Goal: Information Seeking & Learning: Check status

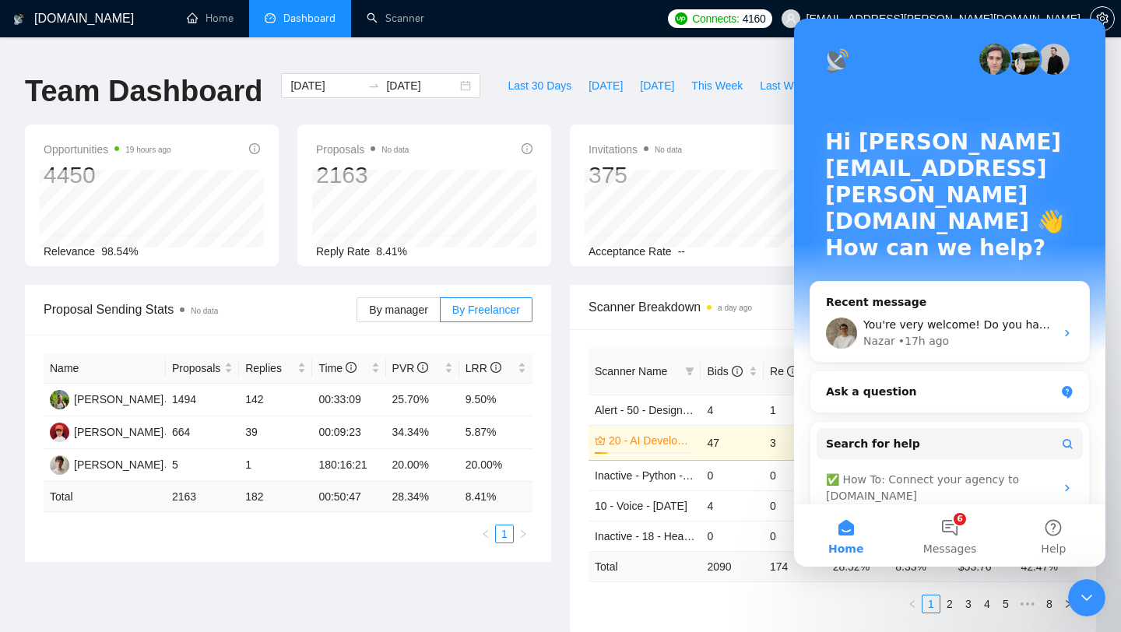
click at [182, 83] on h1 "Team Dashboard" at bounding box center [144, 91] width 238 height 37
click at [212, 25] on link "Home" at bounding box center [210, 18] width 47 height 13
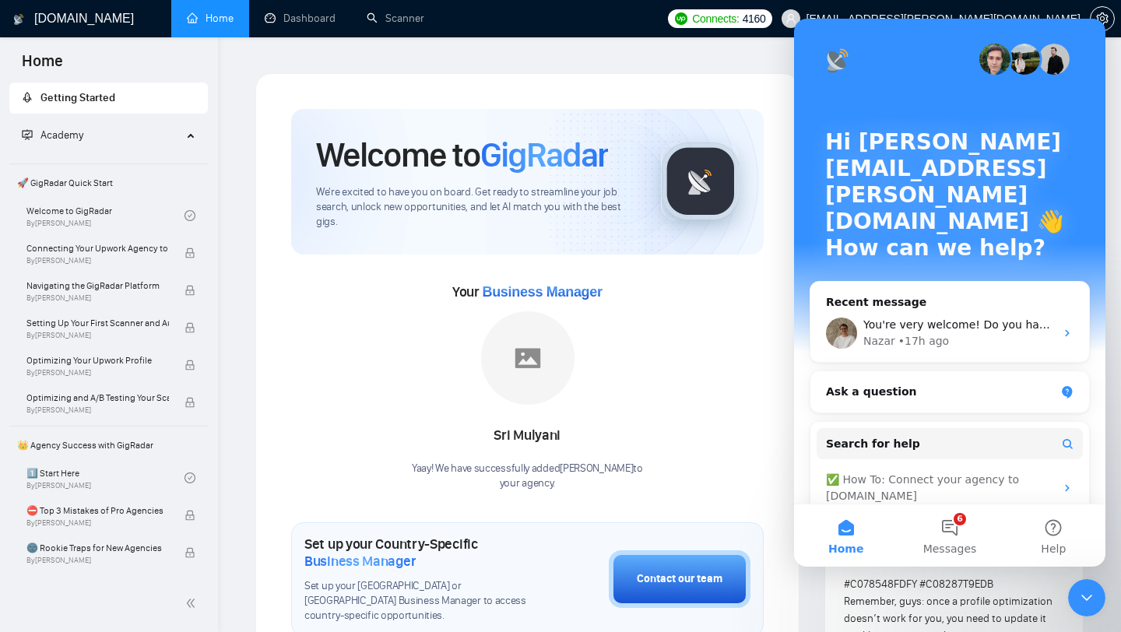
click at [297, 18] on link "Dashboard" at bounding box center [300, 18] width 71 height 13
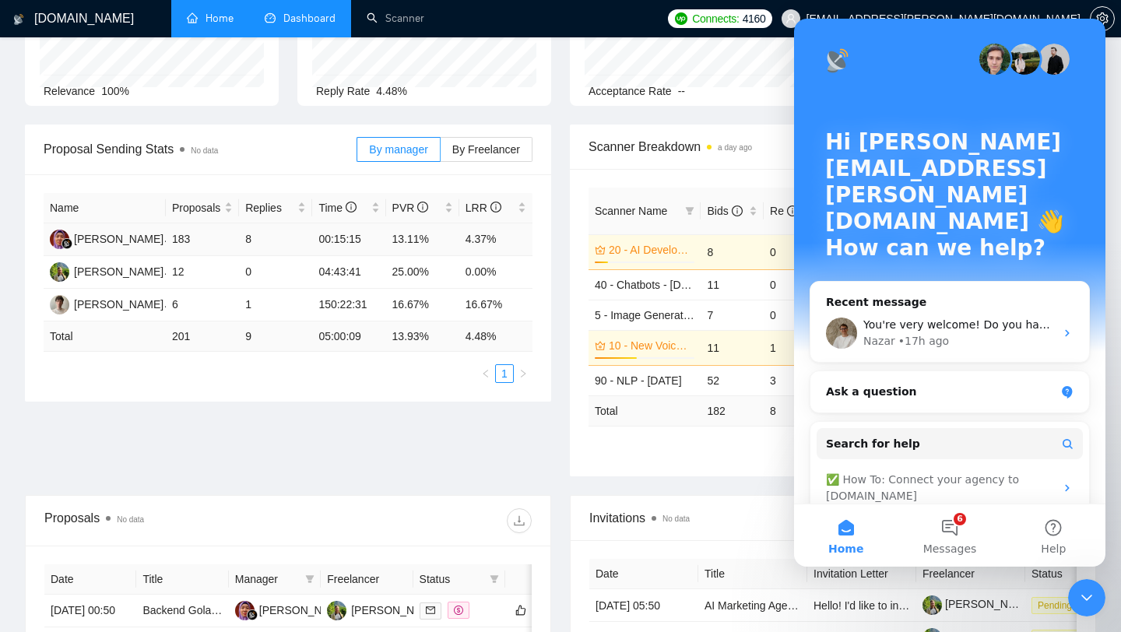
scroll to position [521, 0]
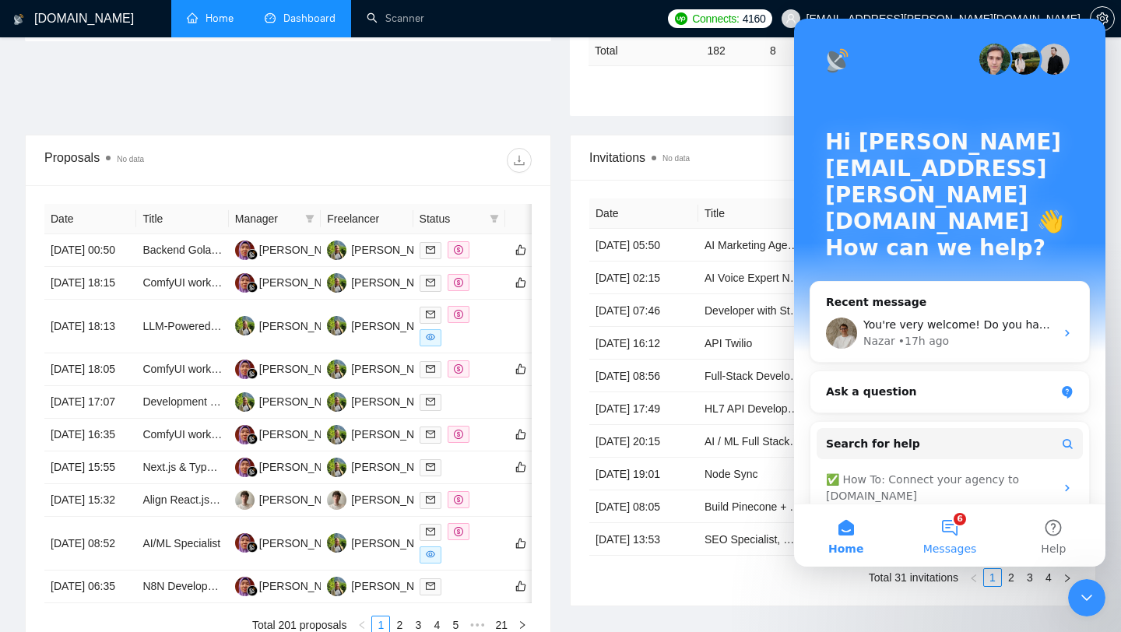
click at [956, 530] on button "6 Messages" at bounding box center [950, 536] width 104 height 62
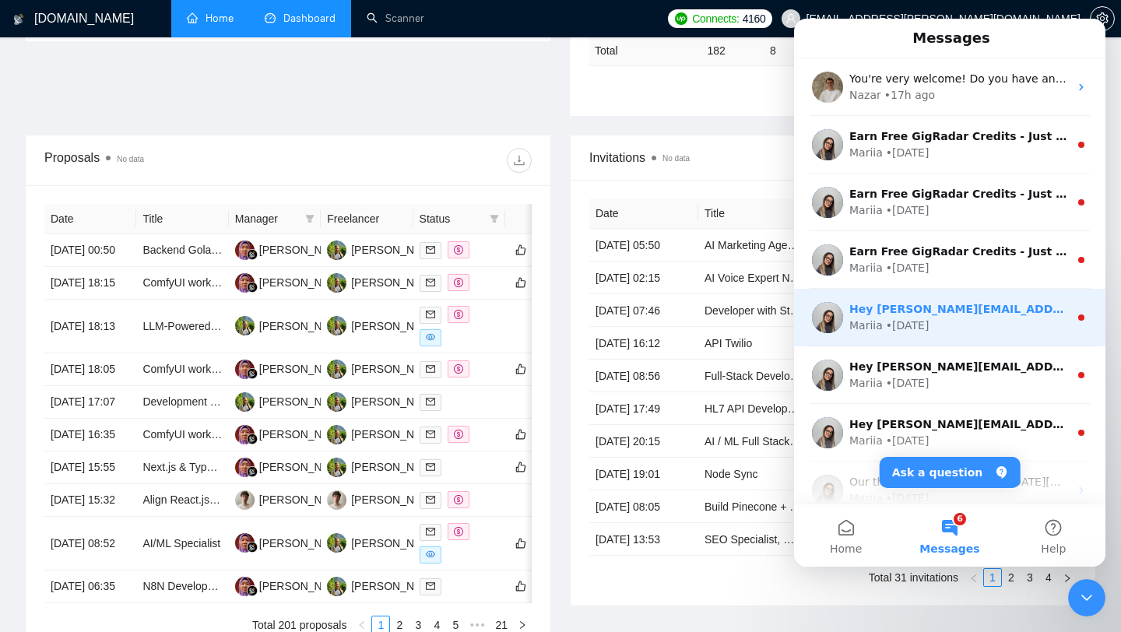
click at [922, 322] on div "• [DATE]" at bounding box center [908, 326] width 44 height 16
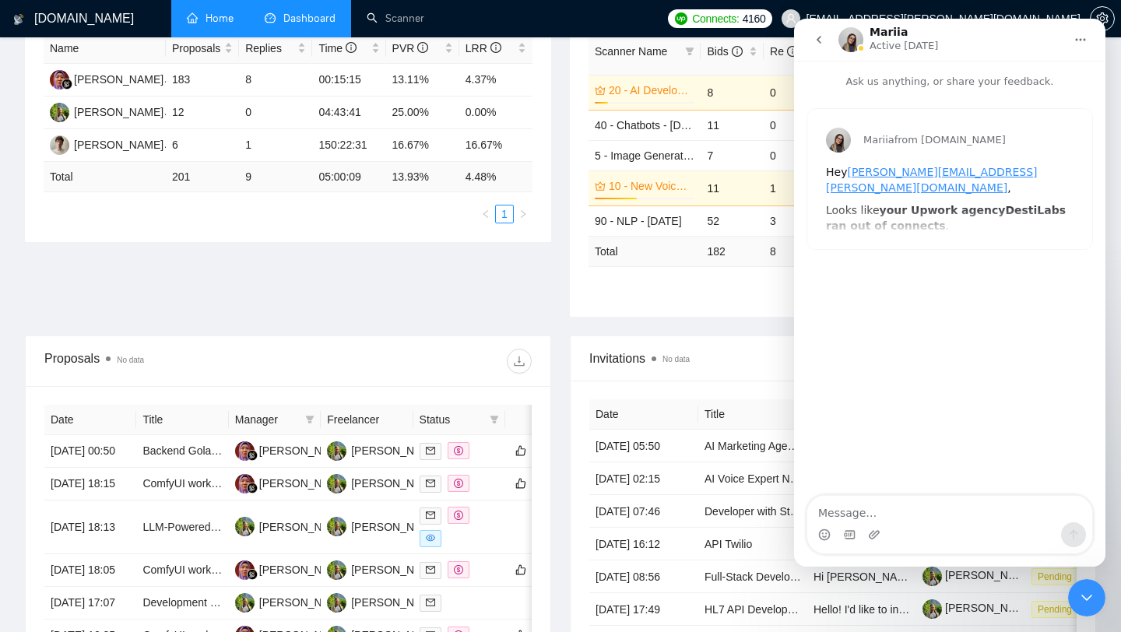
scroll to position [277, 0]
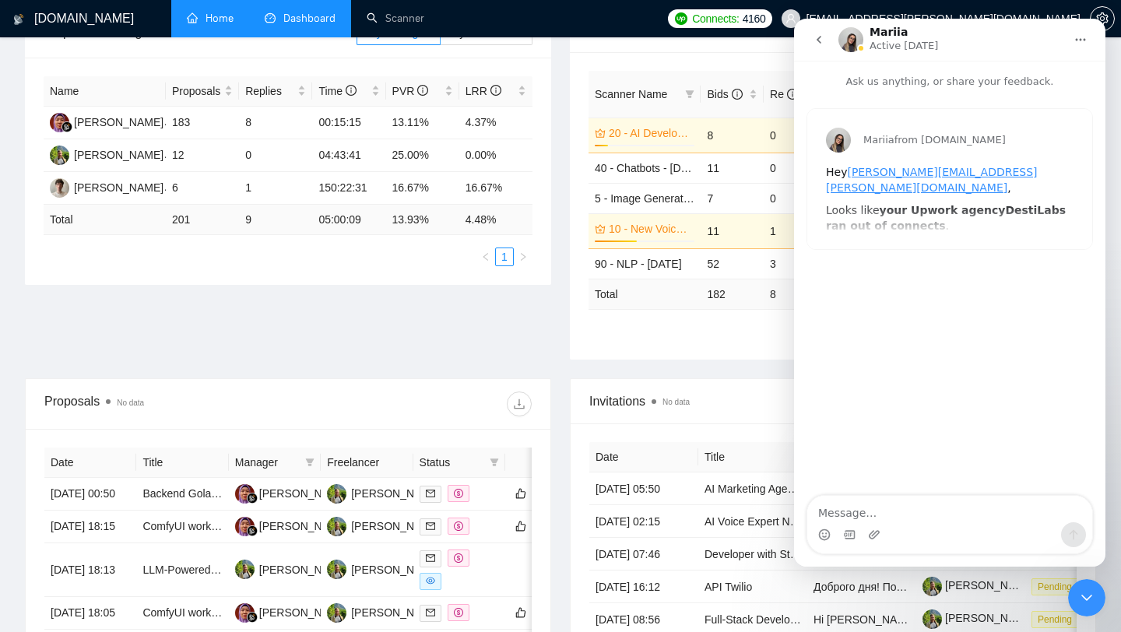
click at [815, 37] on icon "go back" at bounding box center [819, 39] width 12 height 12
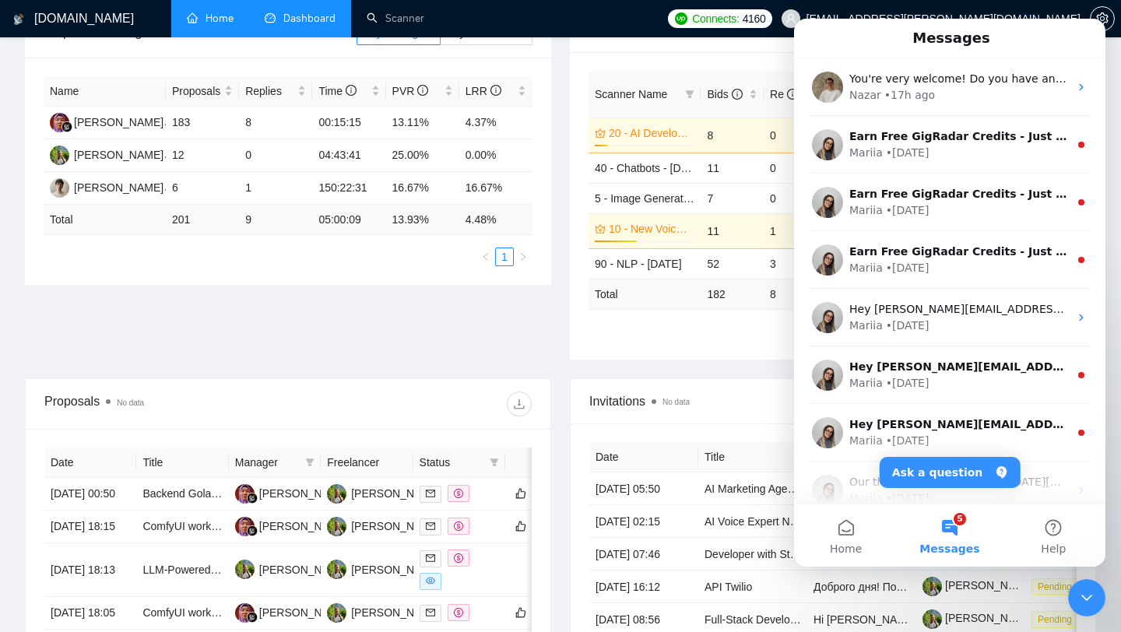
click at [1100, 604] on div "Close Intercom Messenger" at bounding box center [1086, 597] width 37 height 37
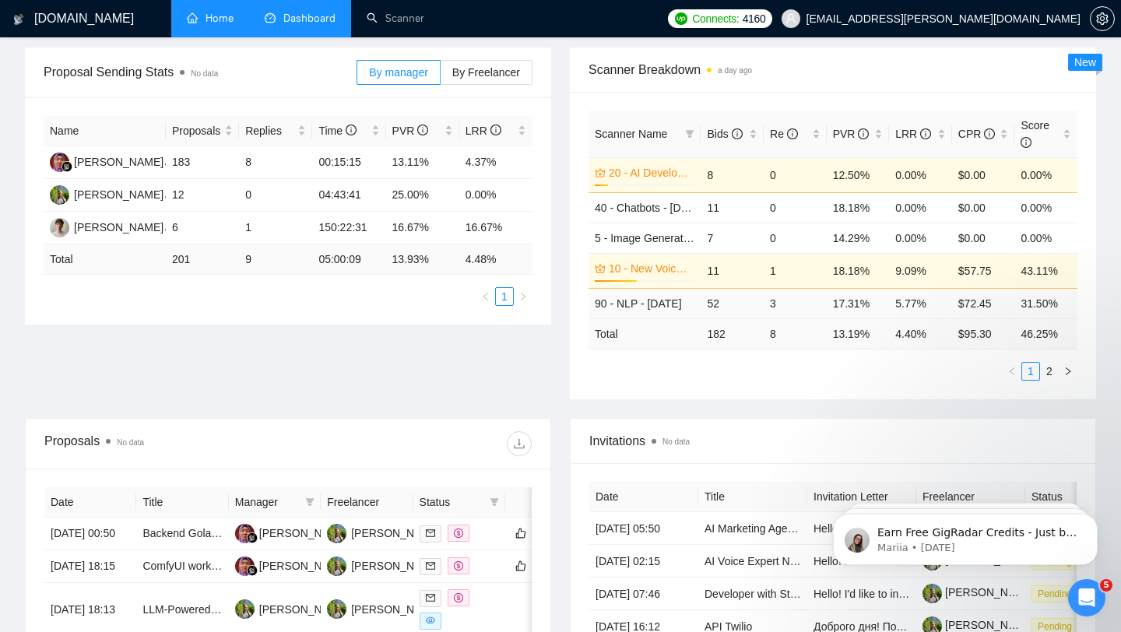
scroll to position [245, 0]
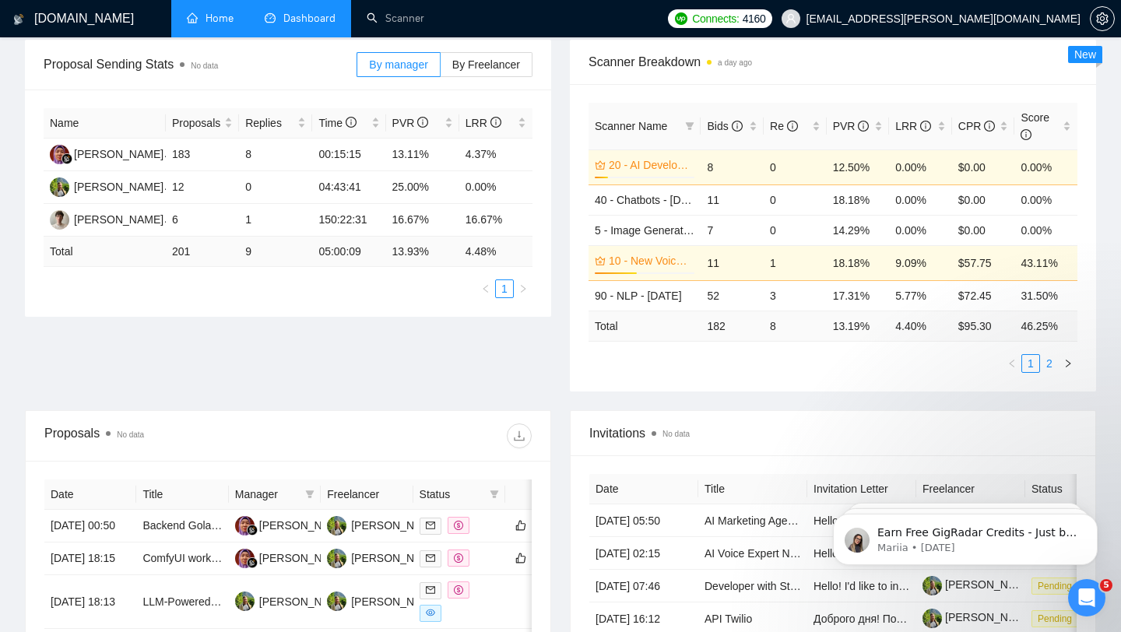
click at [1047, 355] on link "2" at bounding box center [1049, 363] width 17 height 17
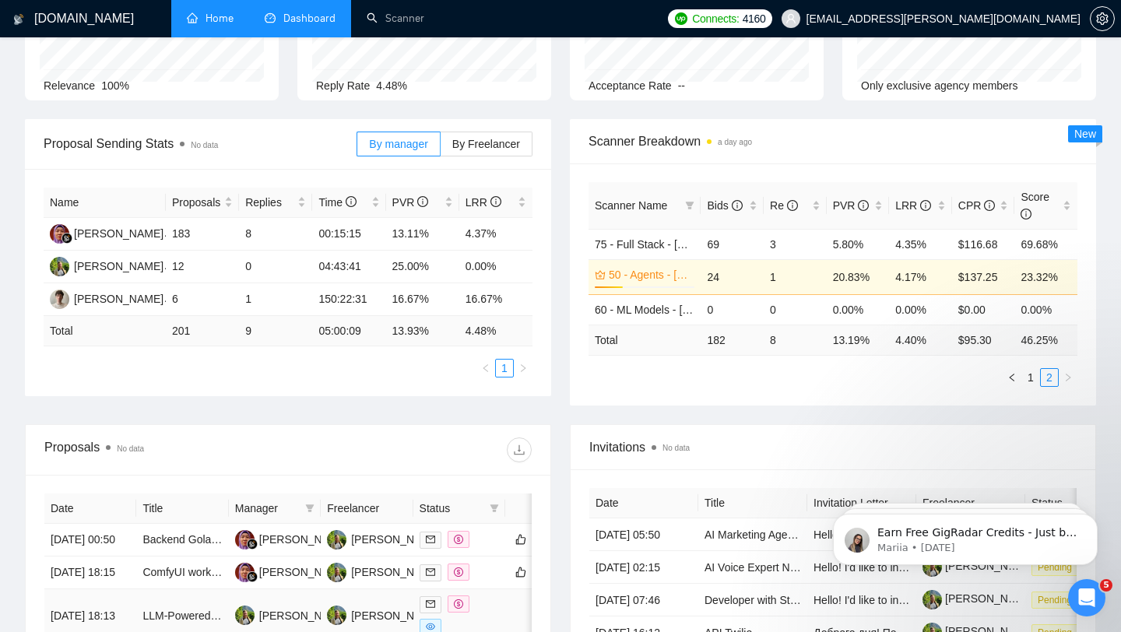
scroll to position [0, 0]
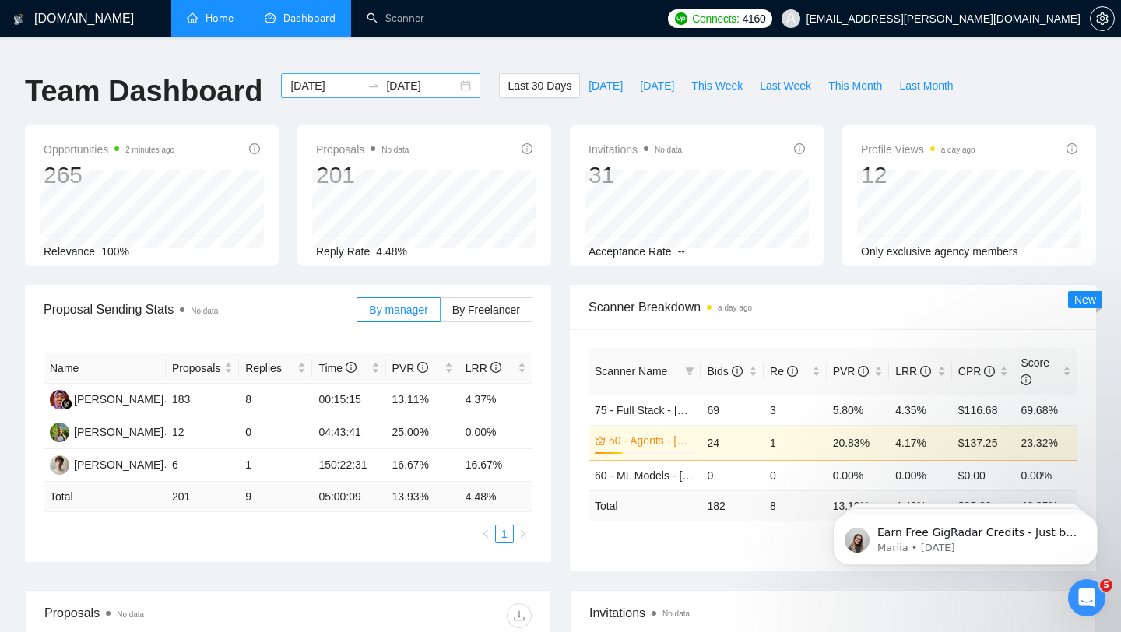
click at [368, 79] on icon "swap-right" at bounding box center [374, 85] width 12 height 12
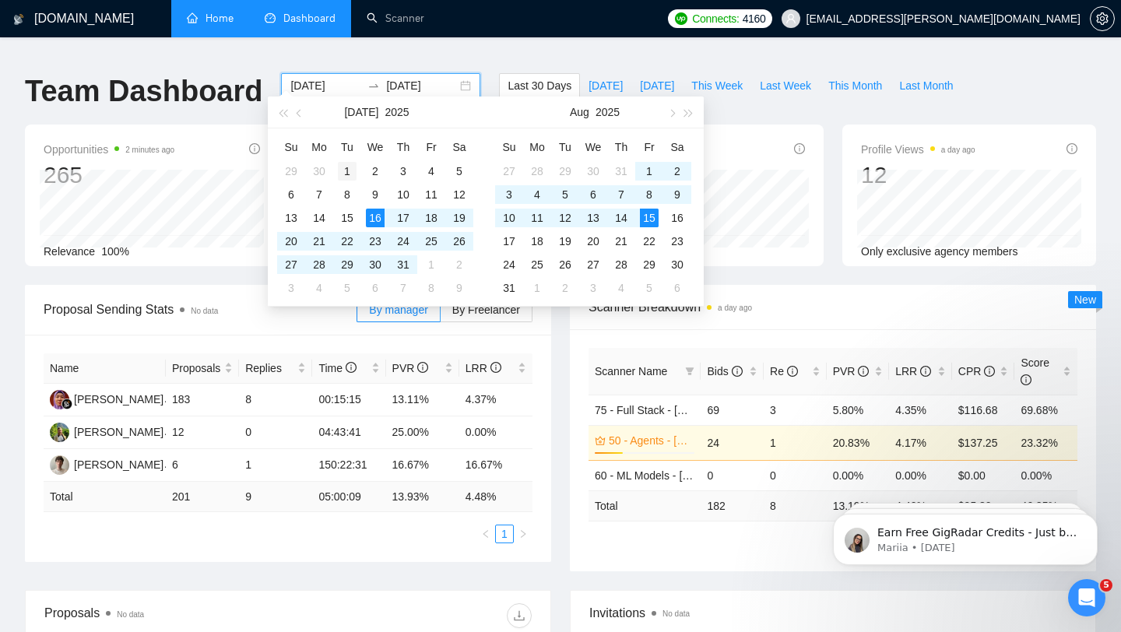
type input "[DATE]"
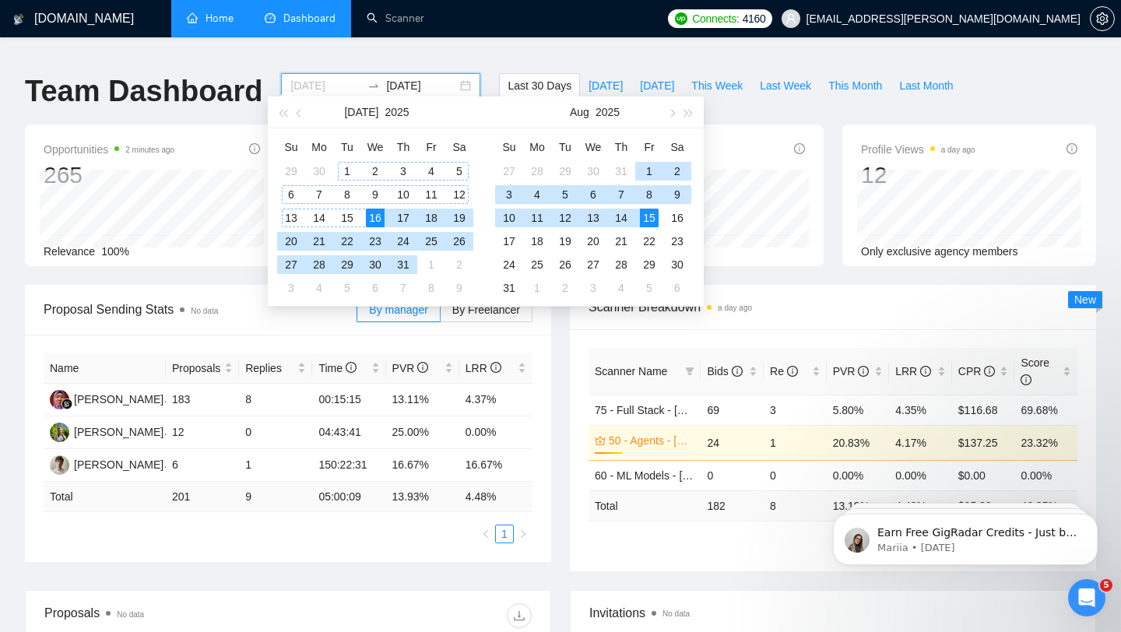
click at [349, 171] on div "1" at bounding box center [347, 171] width 19 height 19
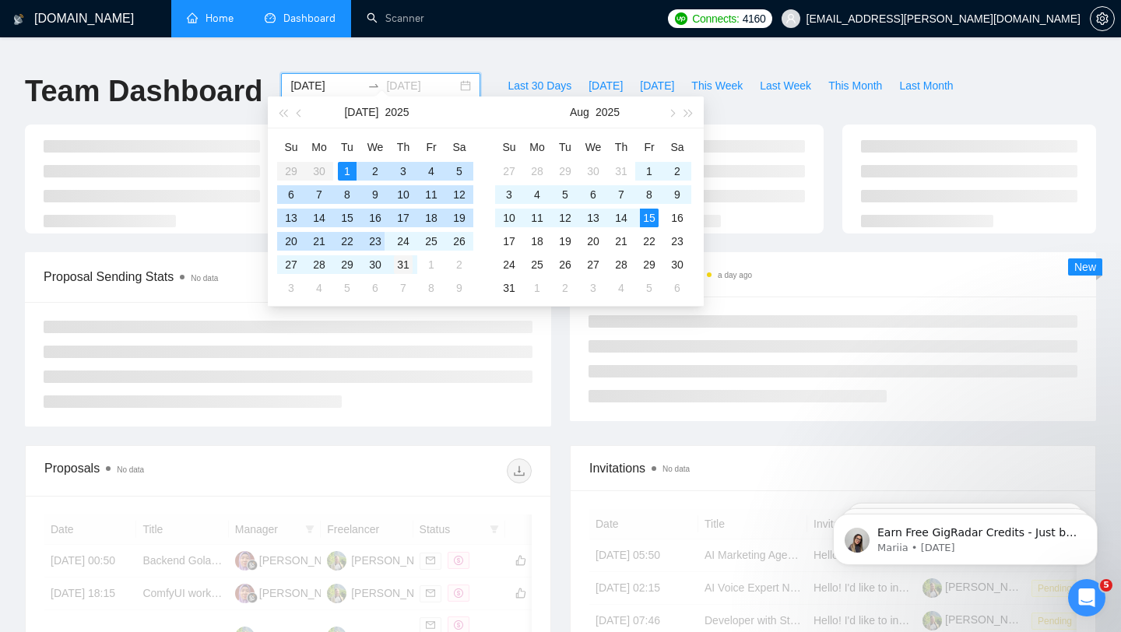
type input "[DATE]"
click at [399, 262] on div "31" at bounding box center [403, 264] width 19 height 19
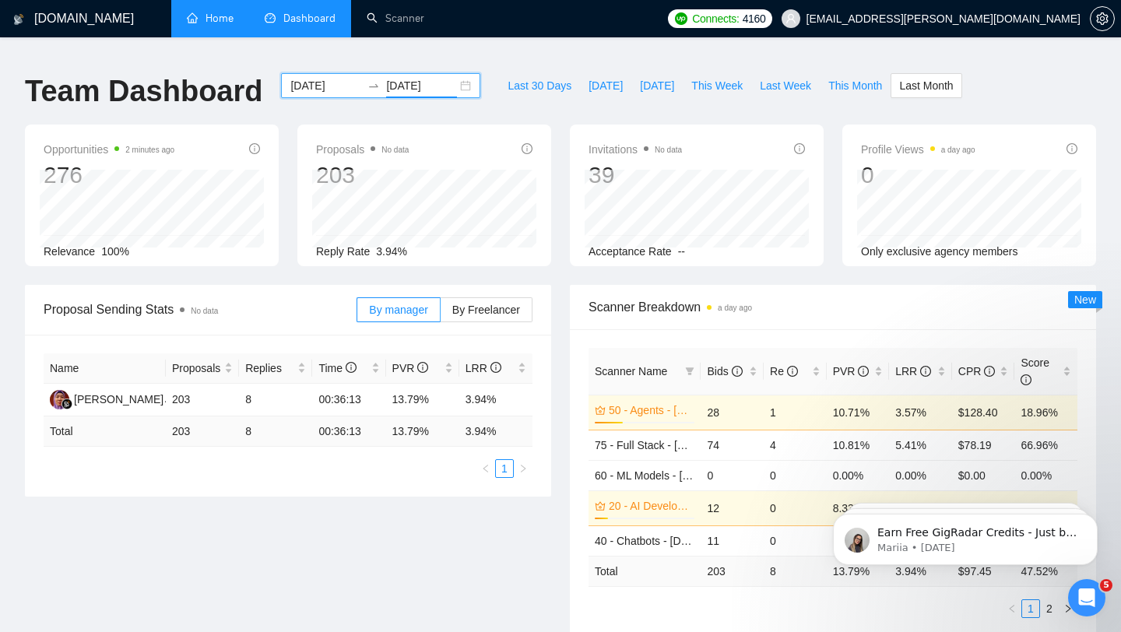
click at [308, 80] on input "[DATE]" at bounding box center [325, 85] width 71 height 17
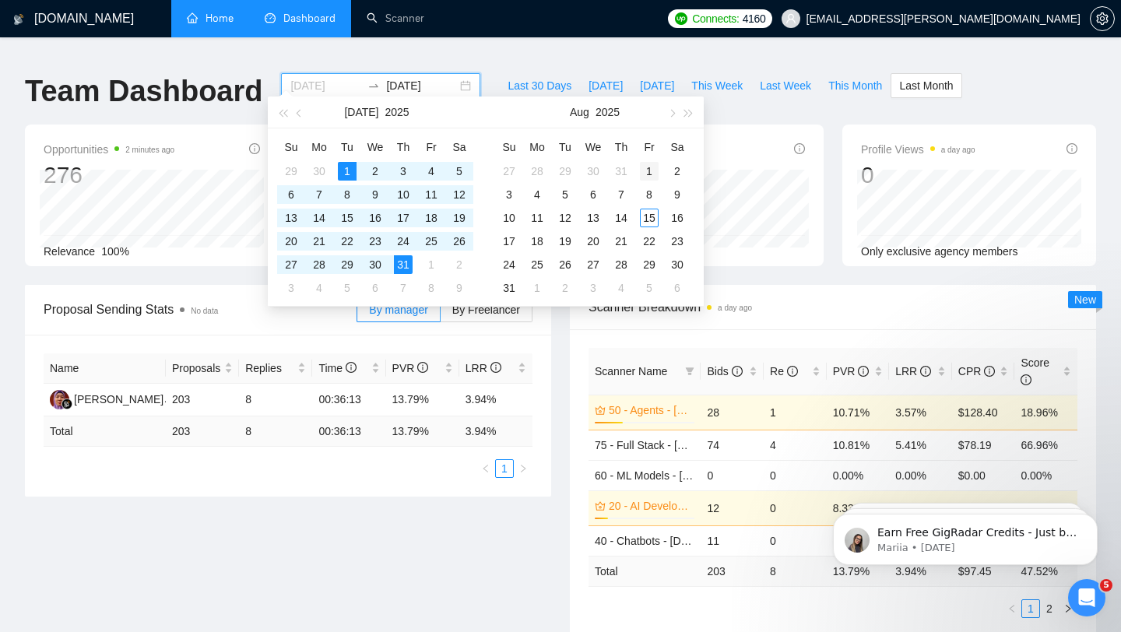
type input "[DATE]"
click at [652, 170] on div "1" at bounding box center [649, 171] width 19 height 19
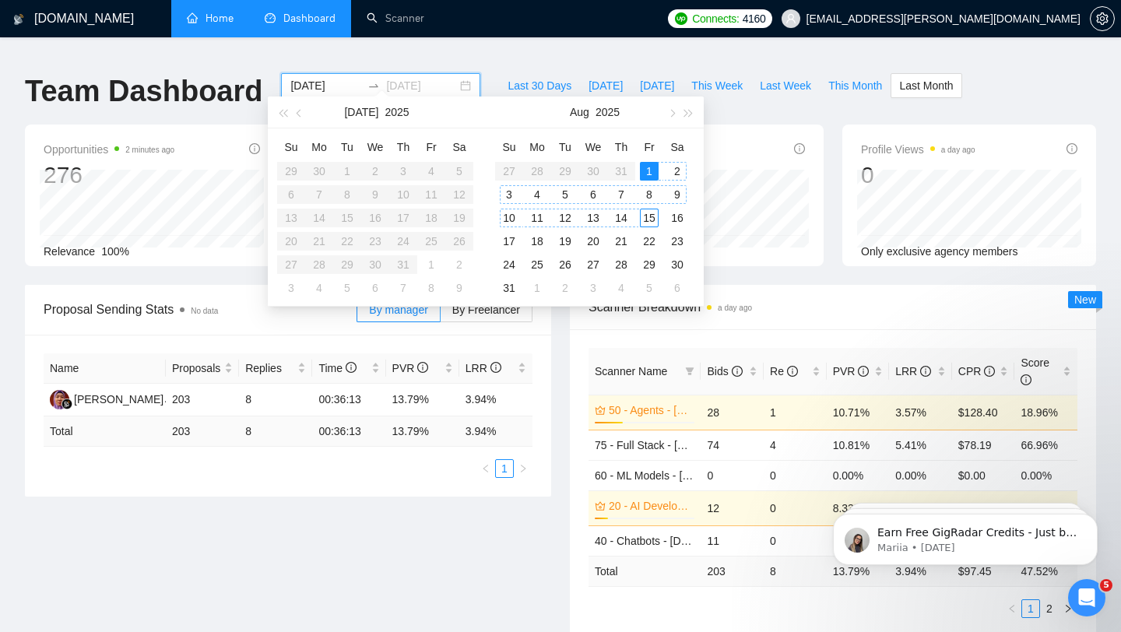
click at [651, 219] on div "15" at bounding box center [649, 218] width 19 height 19
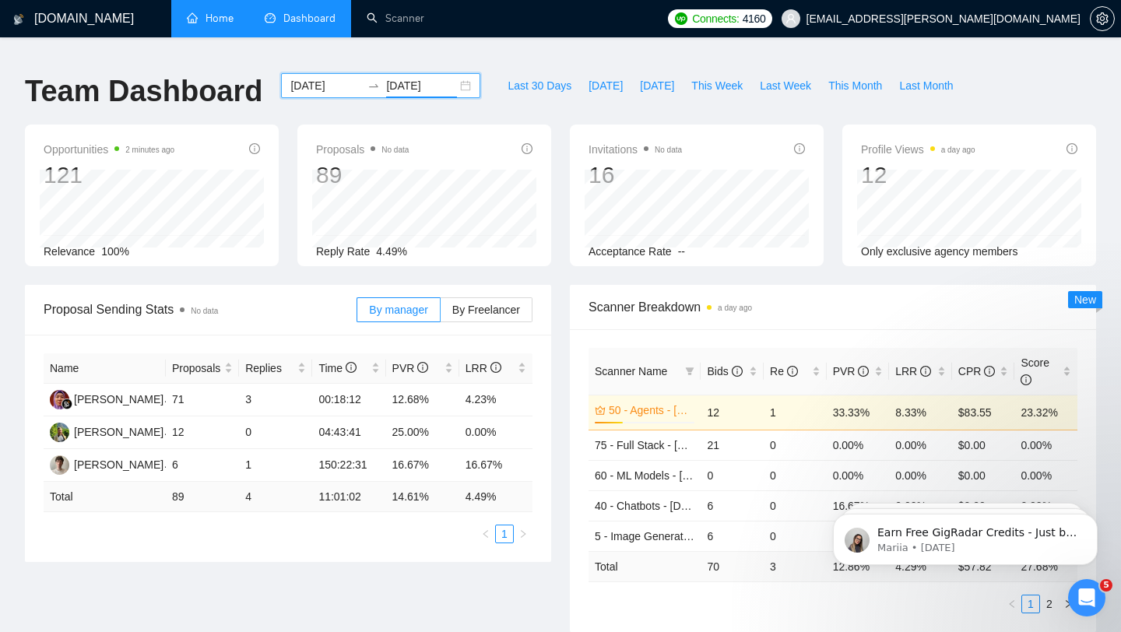
click at [386, 77] on input "[DATE]" at bounding box center [421, 85] width 71 height 17
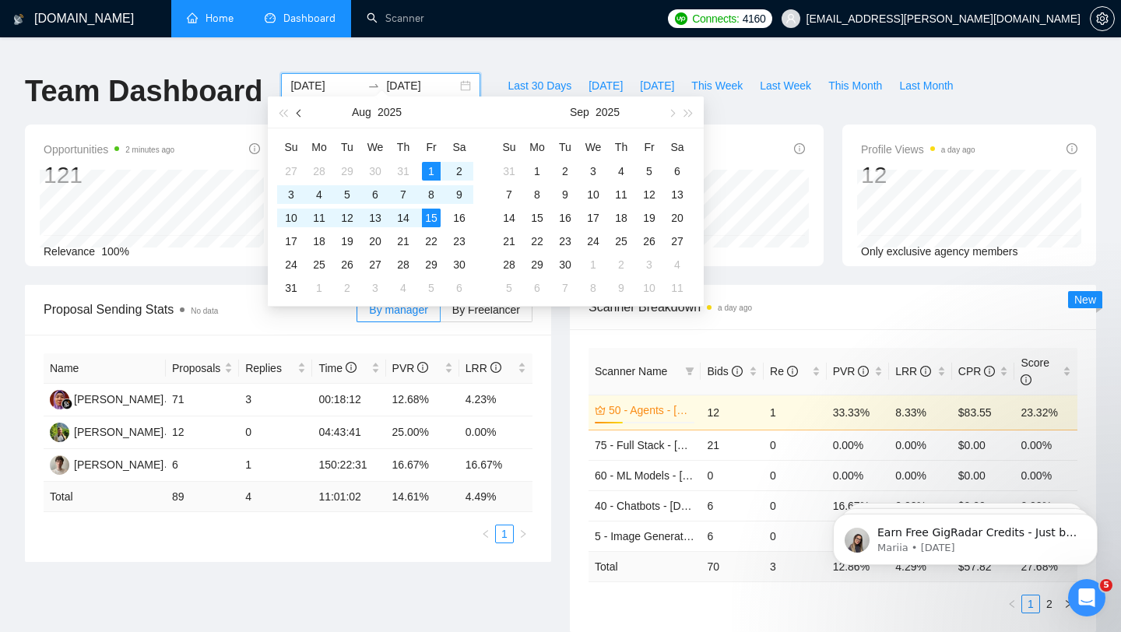
click at [297, 112] on span "button" at bounding box center [301, 113] width 8 height 8
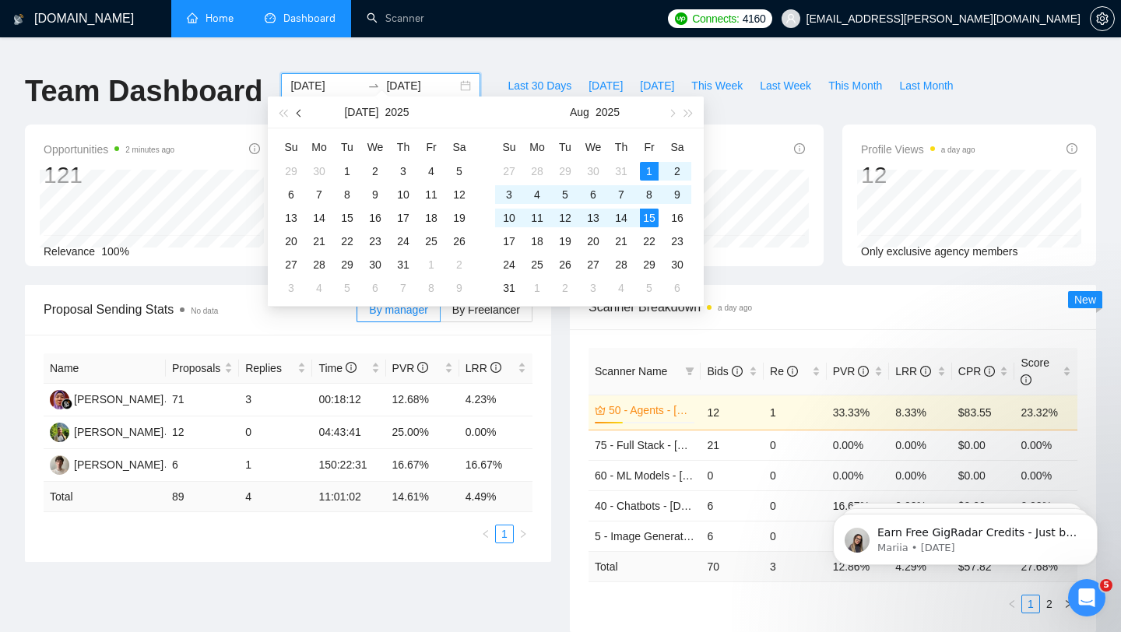
click at [297, 112] on span "button" at bounding box center [301, 113] width 8 height 8
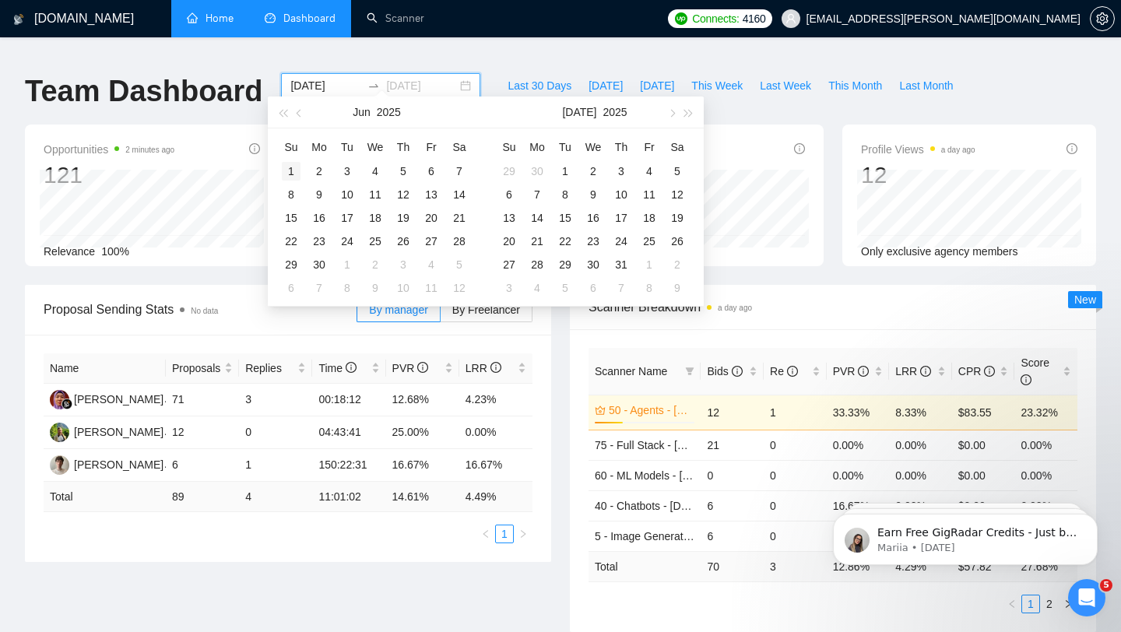
type input "[DATE]"
click at [291, 170] on div "1" at bounding box center [291, 171] width 19 height 19
click at [298, 107] on button "button" at bounding box center [299, 112] width 17 height 31
click at [318, 77] on input at bounding box center [325, 85] width 71 height 17
click at [386, 77] on input "[DATE]" at bounding box center [421, 85] width 71 height 17
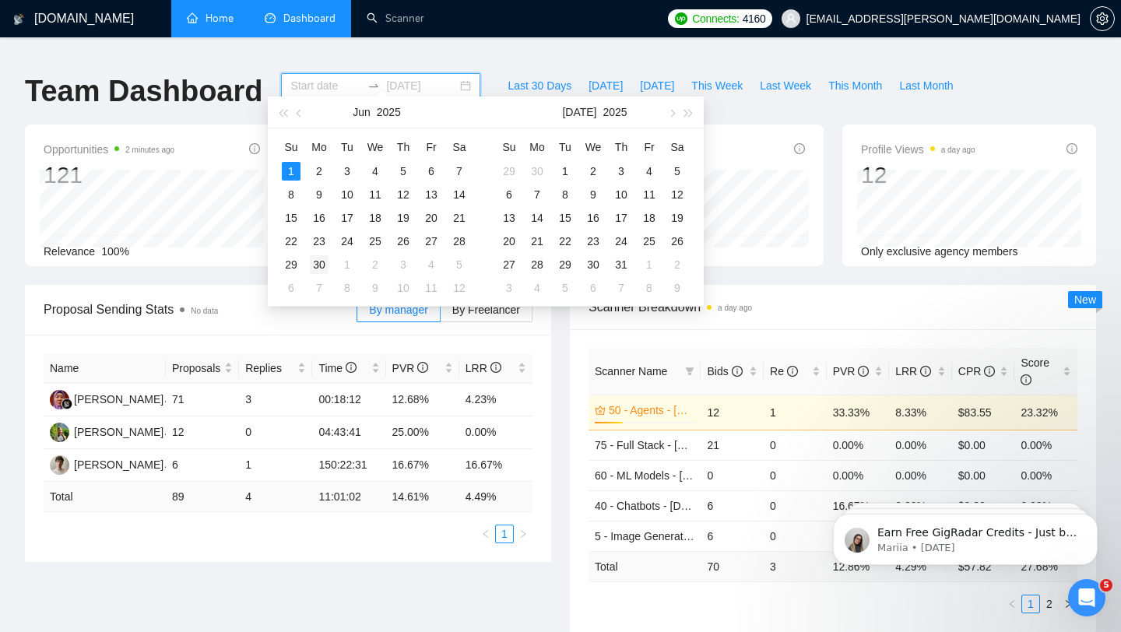
type input "[DATE]"
click at [323, 262] on div "30" at bounding box center [319, 264] width 19 height 19
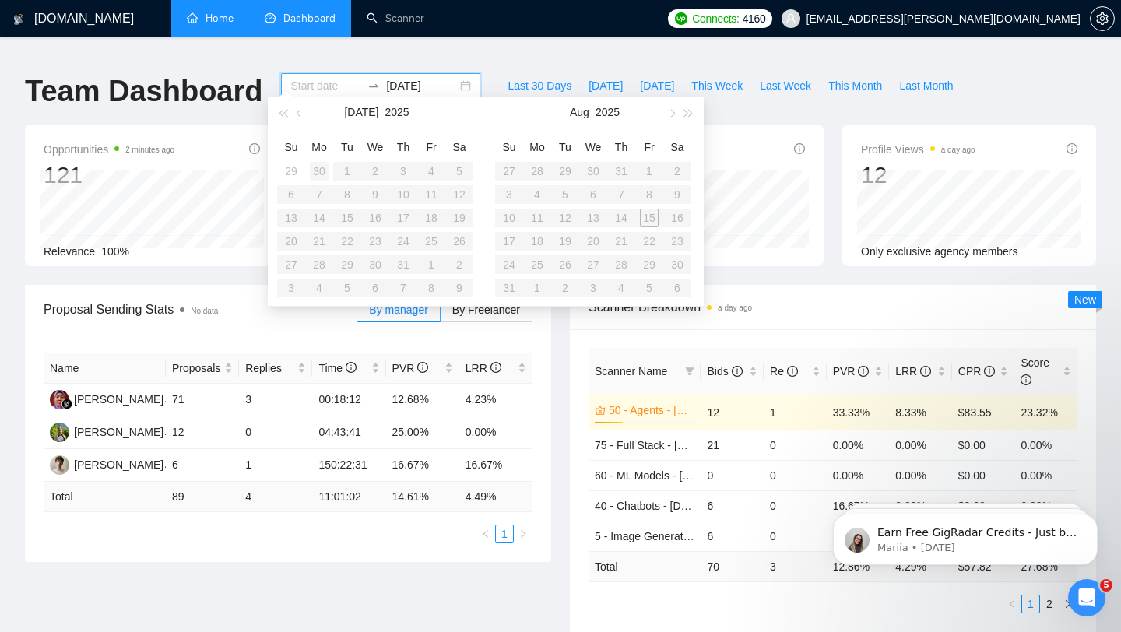
type input "[DATE]"
click at [297, 114] on button "button" at bounding box center [299, 112] width 17 height 31
click at [294, 171] on div "1" at bounding box center [291, 171] width 19 height 19
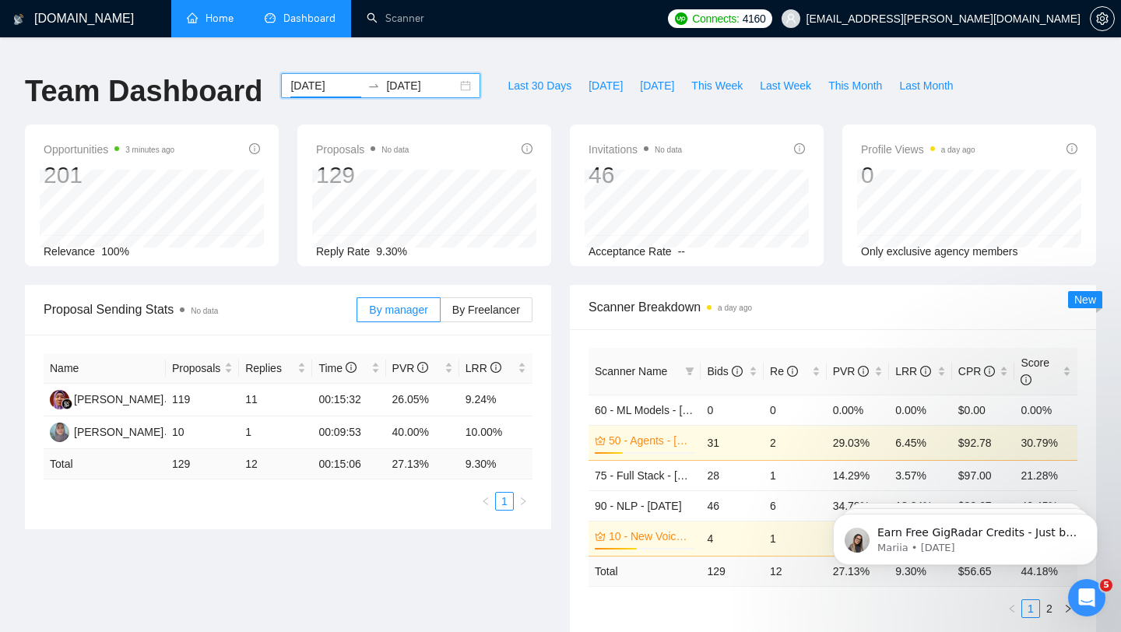
click at [332, 77] on input "[DATE]" at bounding box center [325, 85] width 71 height 17
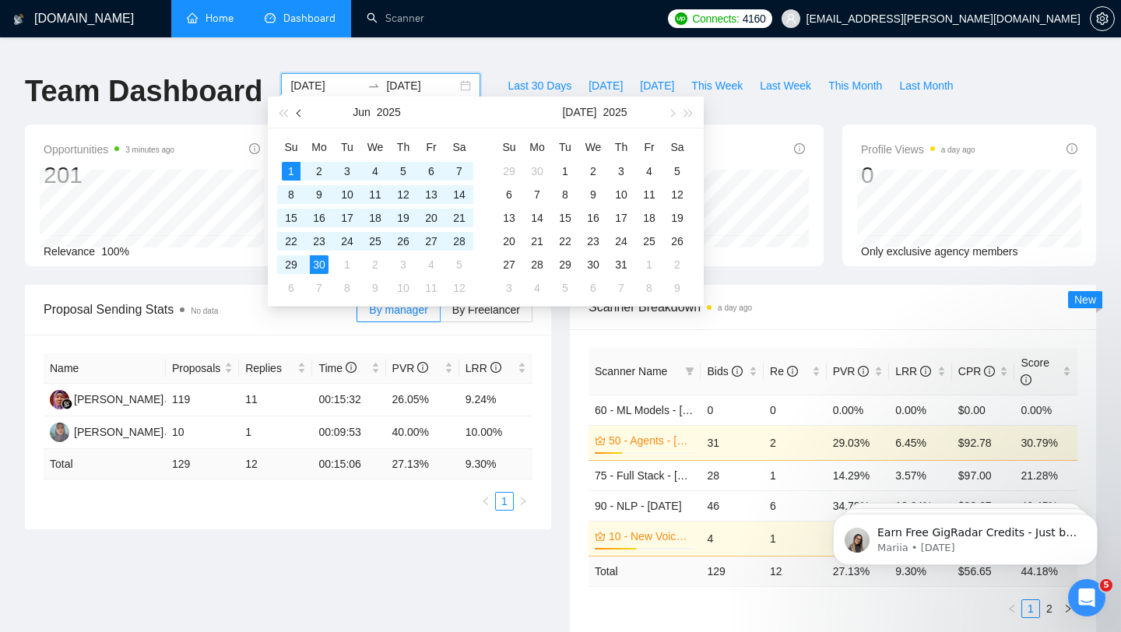
click at [296, 111] on button "button" at bounding box center [299, 112] width 17 height 31
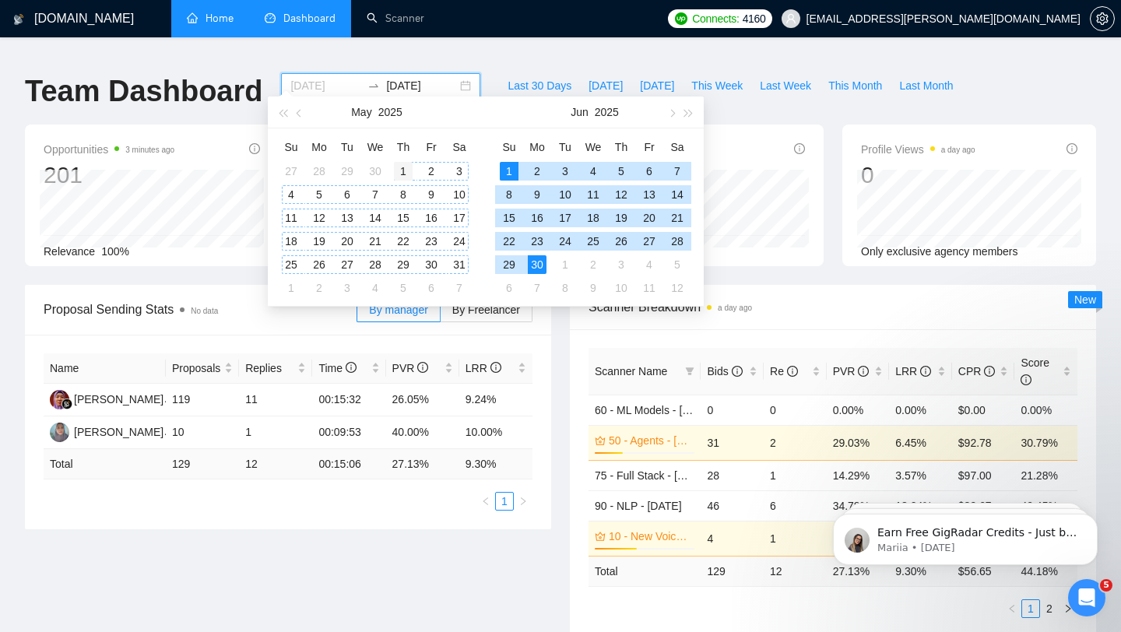
type input "[DATE]"
click at [400, 170] on div "1" at bounding box center [403, 171] width 19 height 19
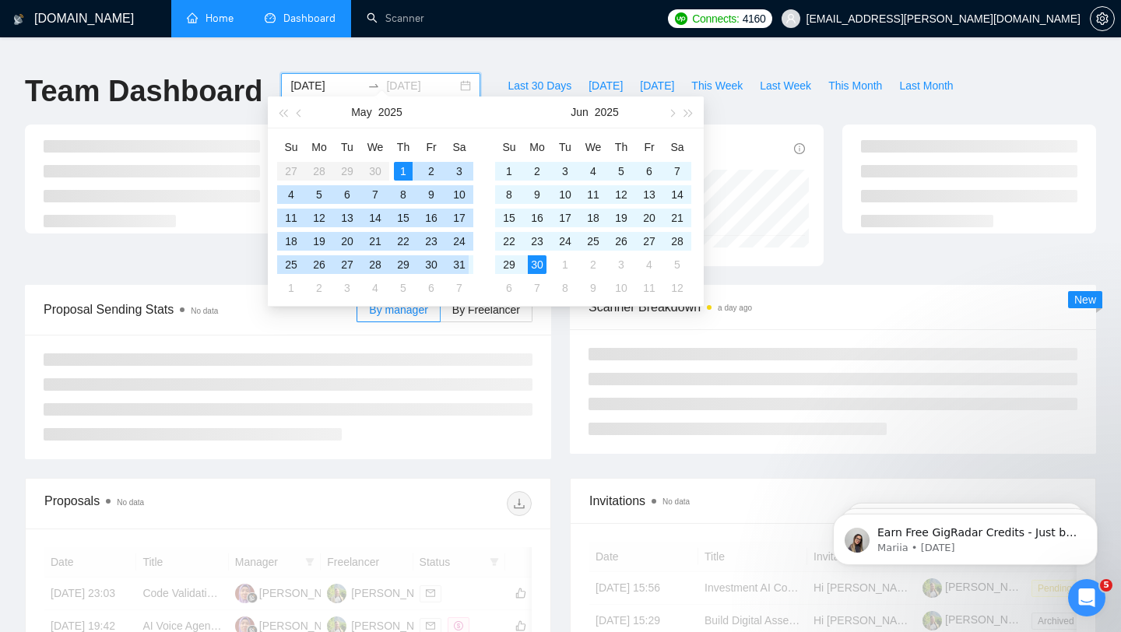
type input "[DATE]"
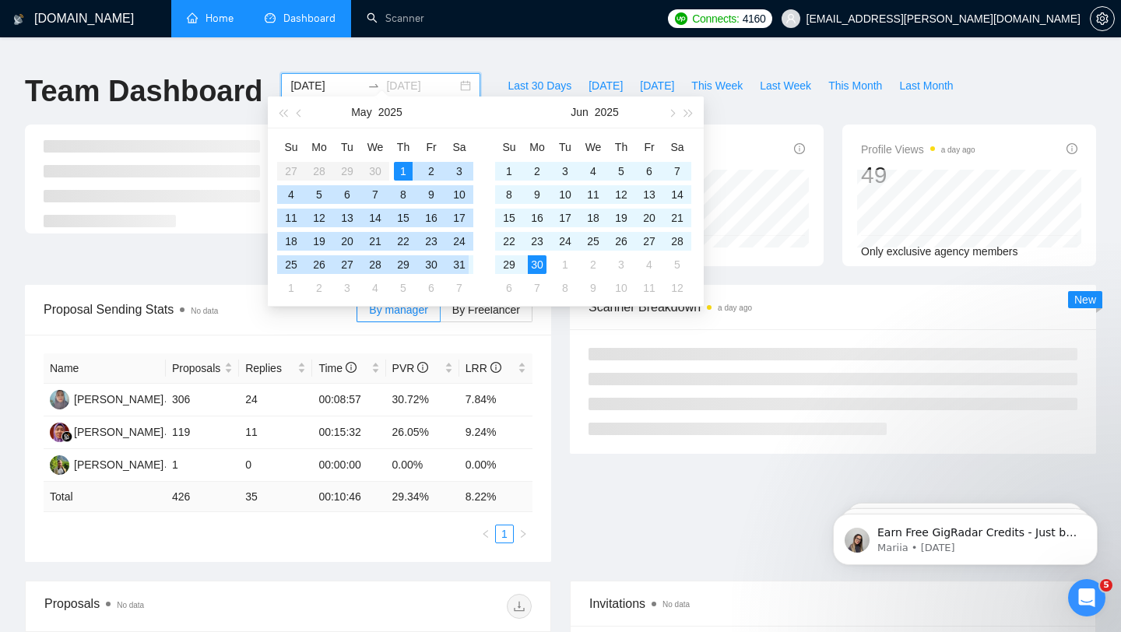
click at [457, 264] on div "31" at bounding box center [459, 264] width 19 height 19
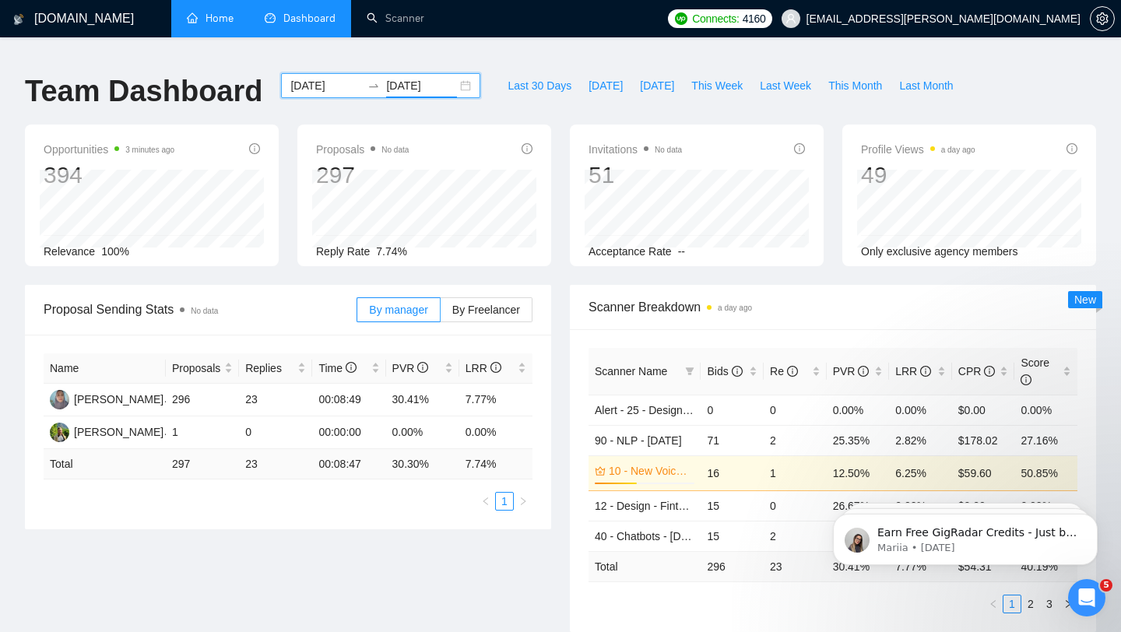
click at [311, 77] on input "[DATE]" at bounding box center [325, 85] width 71 height 17
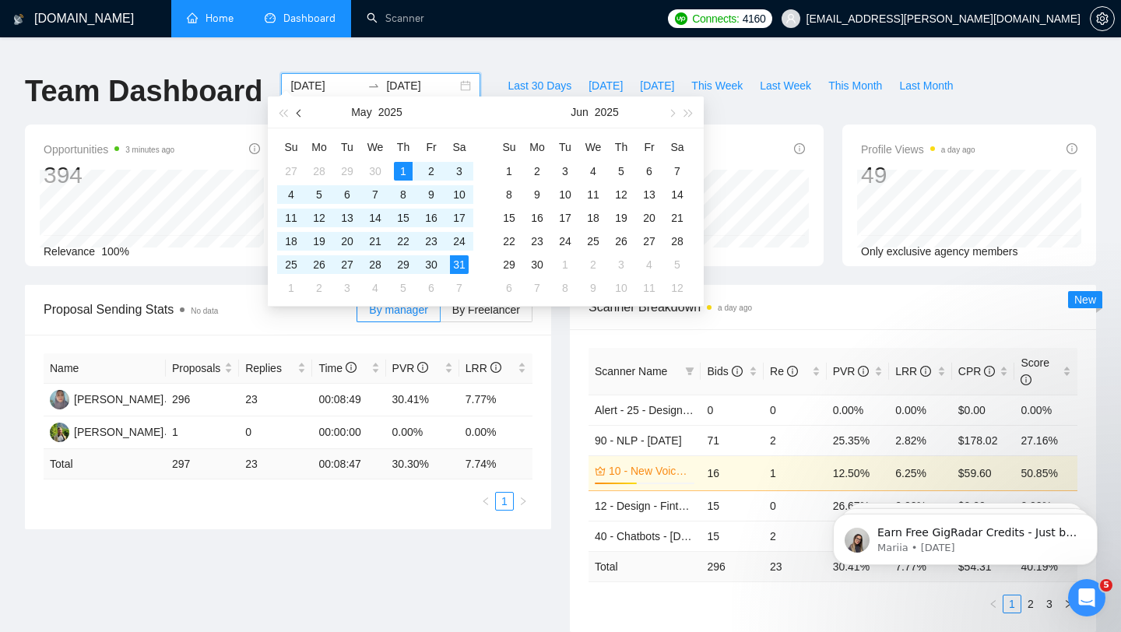
click at [295, 116] on button "button" at bounding box center [299, 112] width 17 height 31
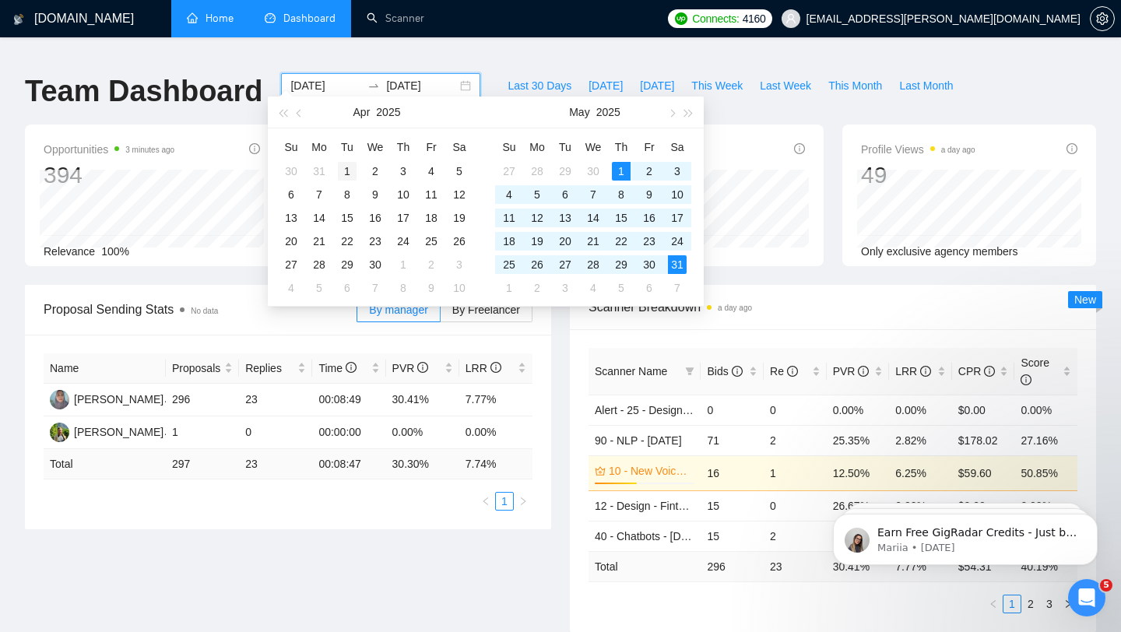
type input "[DATE]"
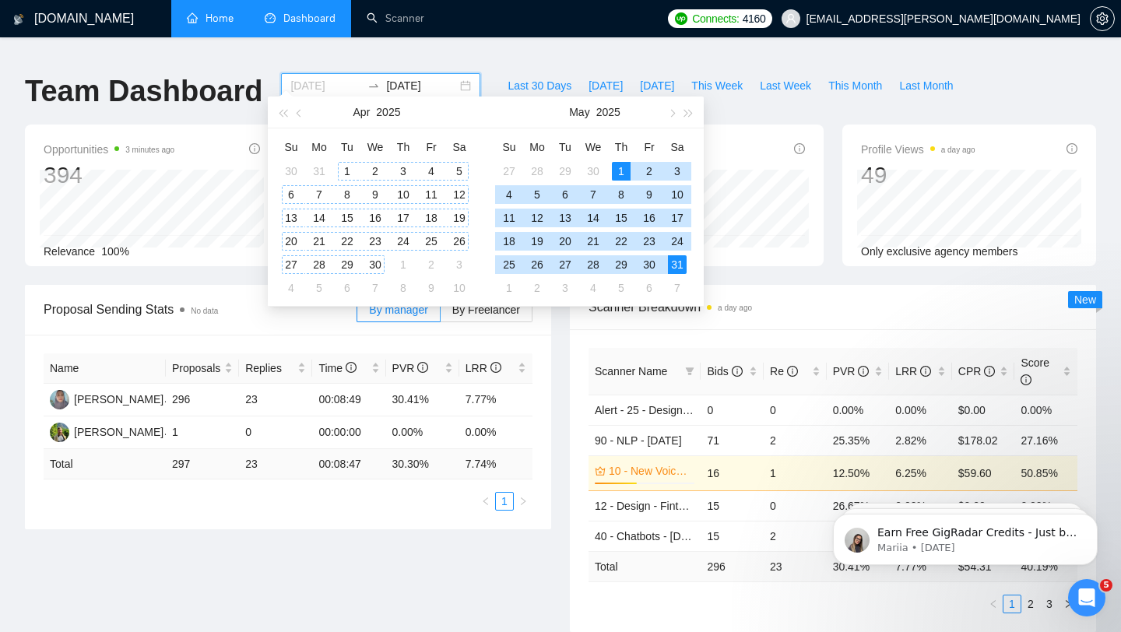
click at [348, 165] on div "1" at bounding box center [347, 171] width 19 height 19
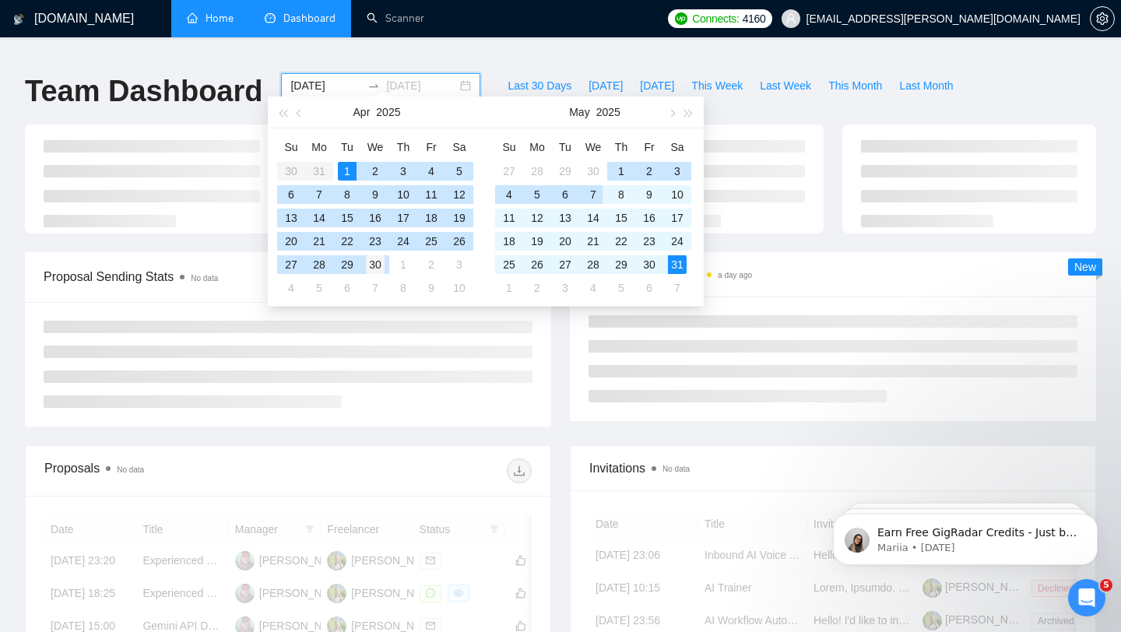
type input "[DATE]"
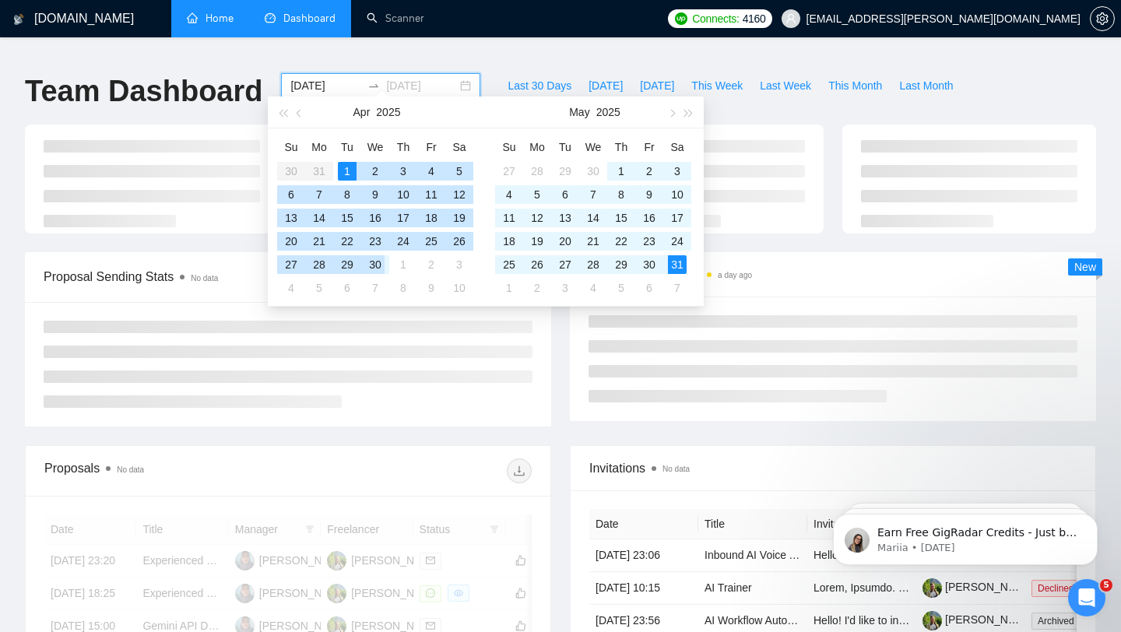
click at [381, 268] on div "30" at bounding box center [375, 264] width 19 height 19
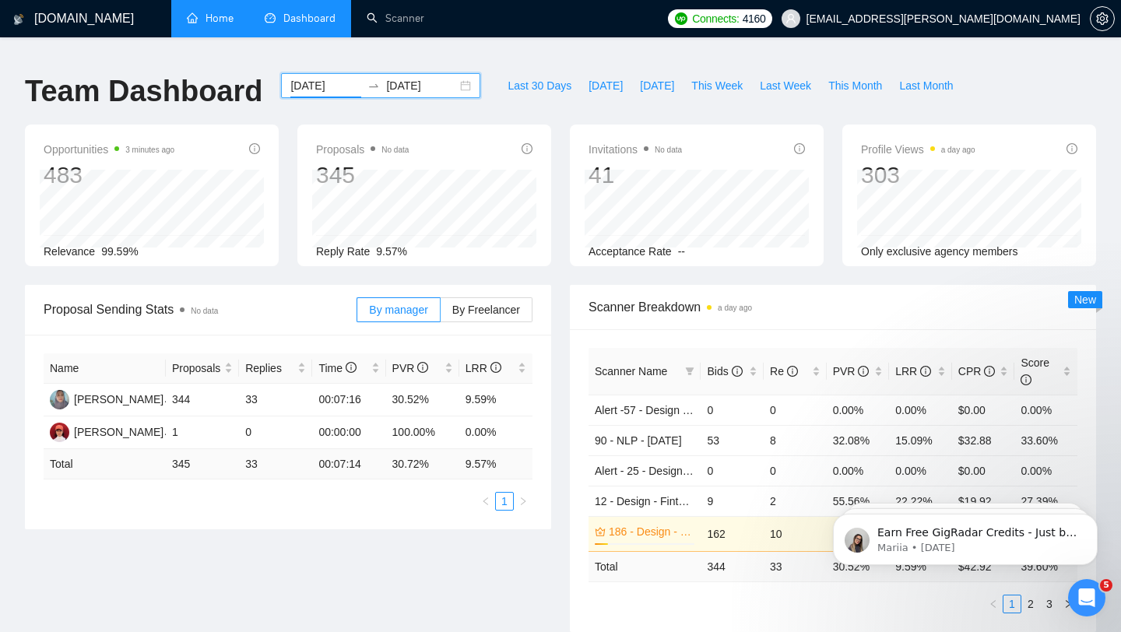
click at [333, 78] on input "[DATE]" at bounding box center [325, 85] width 71 height 17
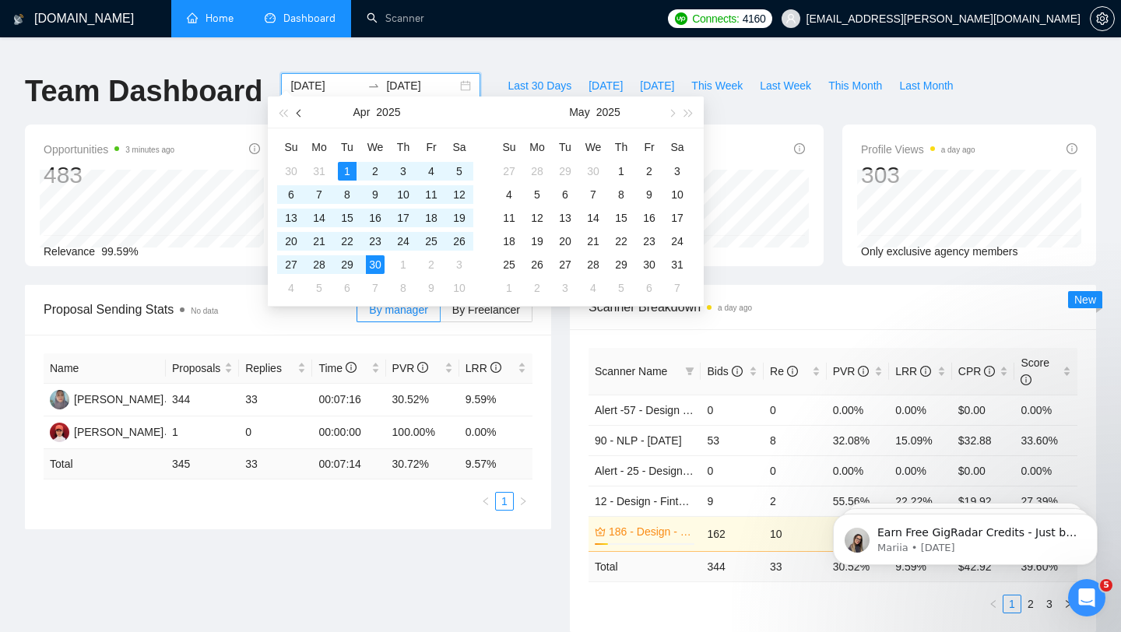
click at [302, 115] on button "button" at bounding box center [299, 112] width 17 height 31
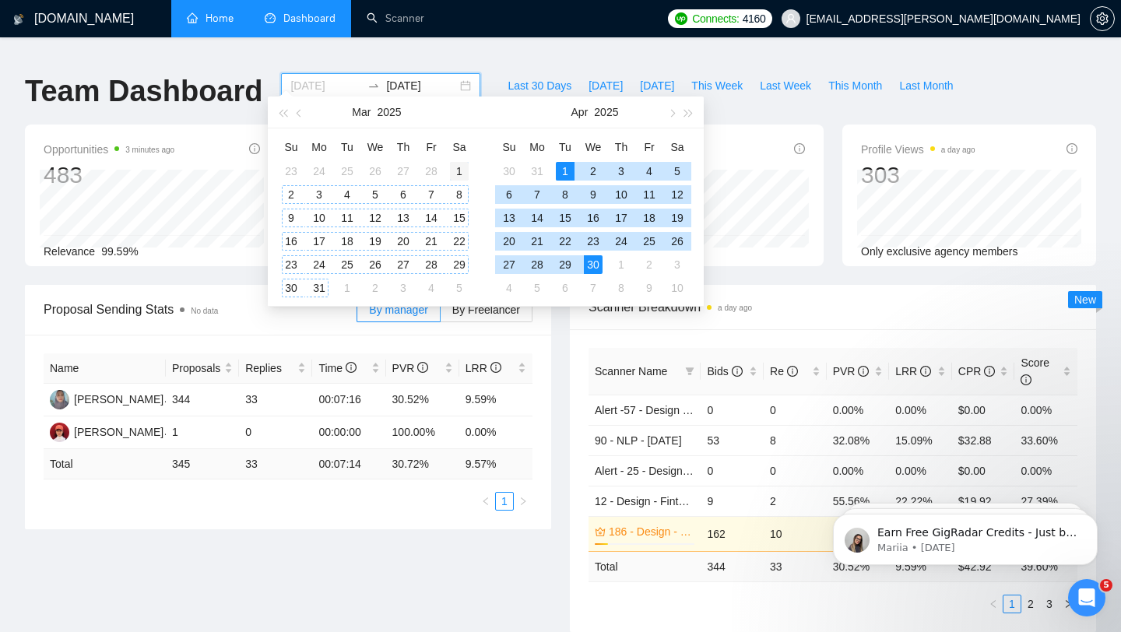
type input "[DATE]"
click at [455, 169] on div "1" at bounding box center [459, 171] width 19 height 19
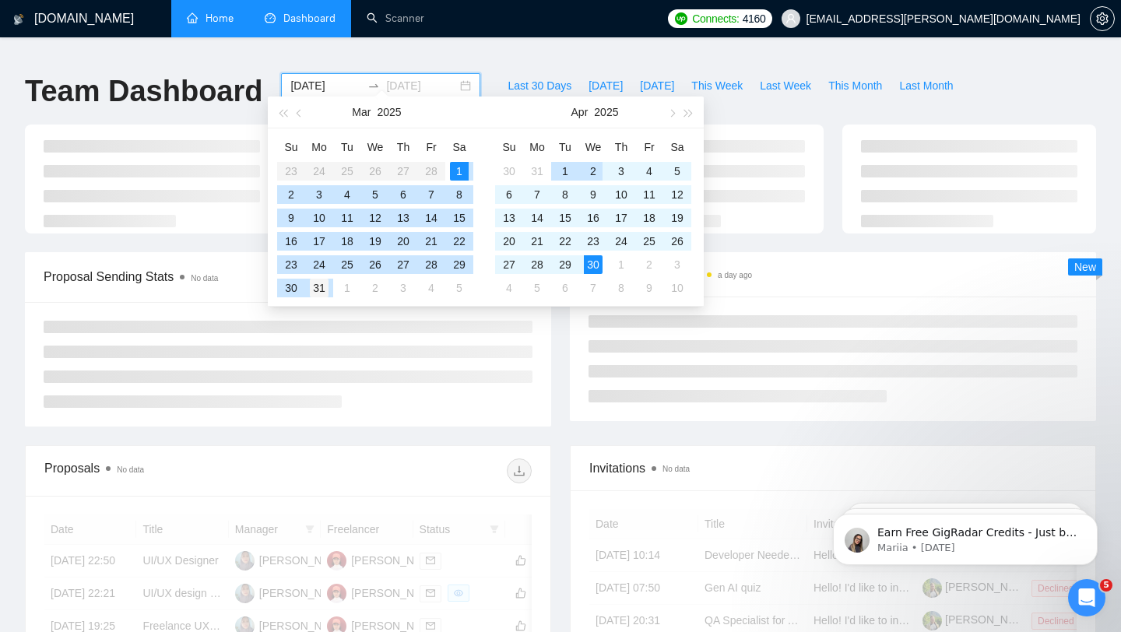
type input "[DATE]"
click at [315, 288] on div "31" at bounding box center [319, 288] width 19 height 19
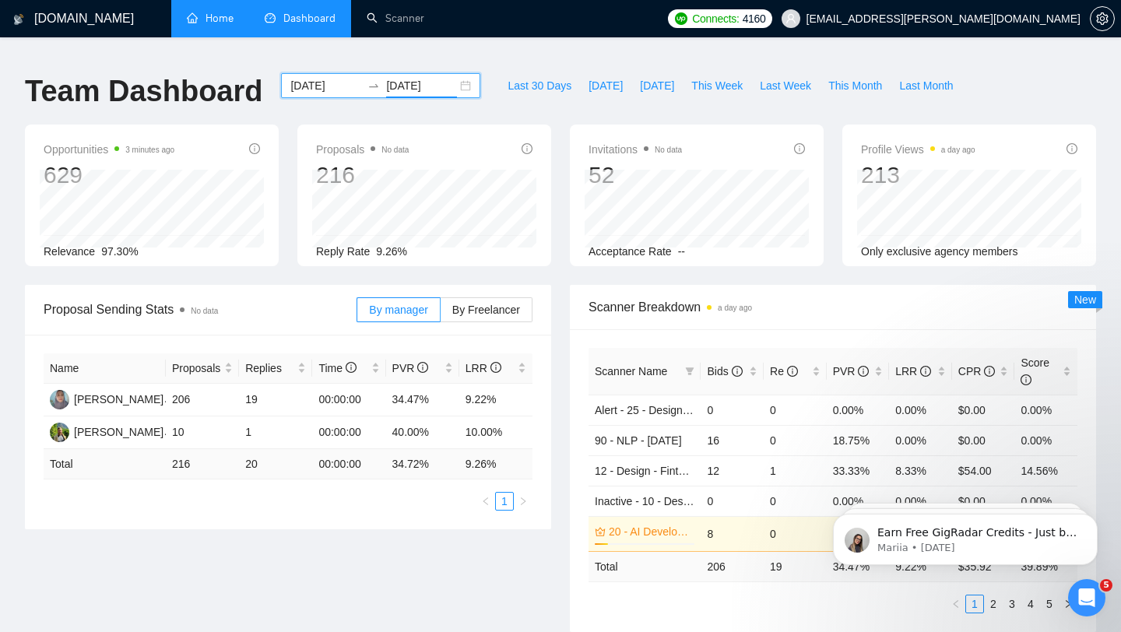
click at [297, 77] on input "[DATE]" at bounding box center [325, 85] width 71 height 17
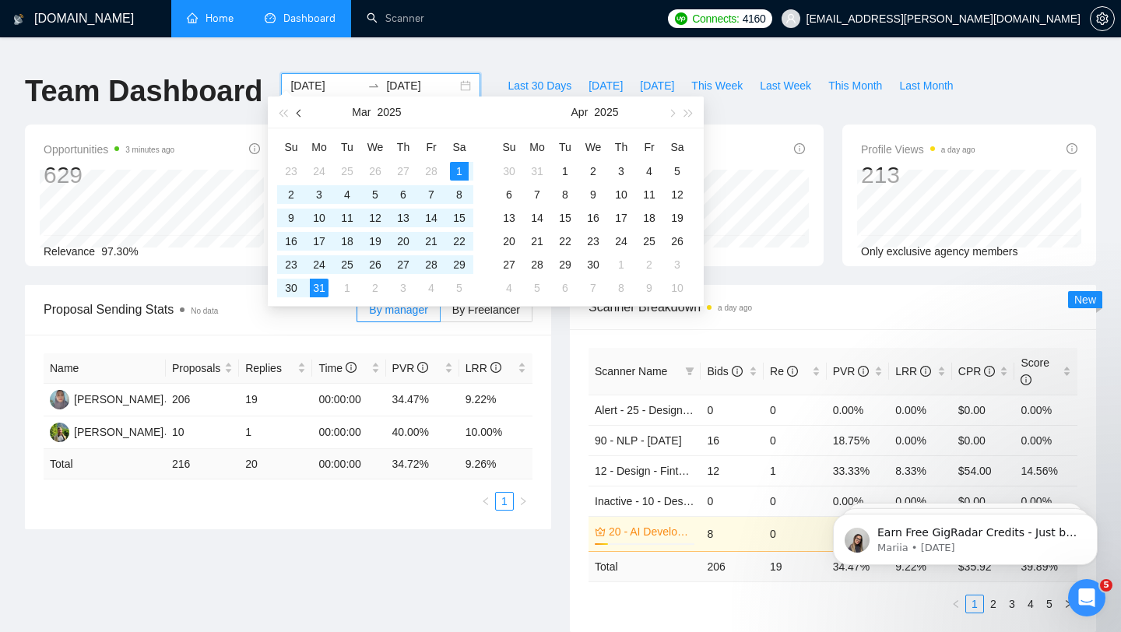
click at [301, 118] on button "button" at bounding box center [299, 112] width 17 height 31
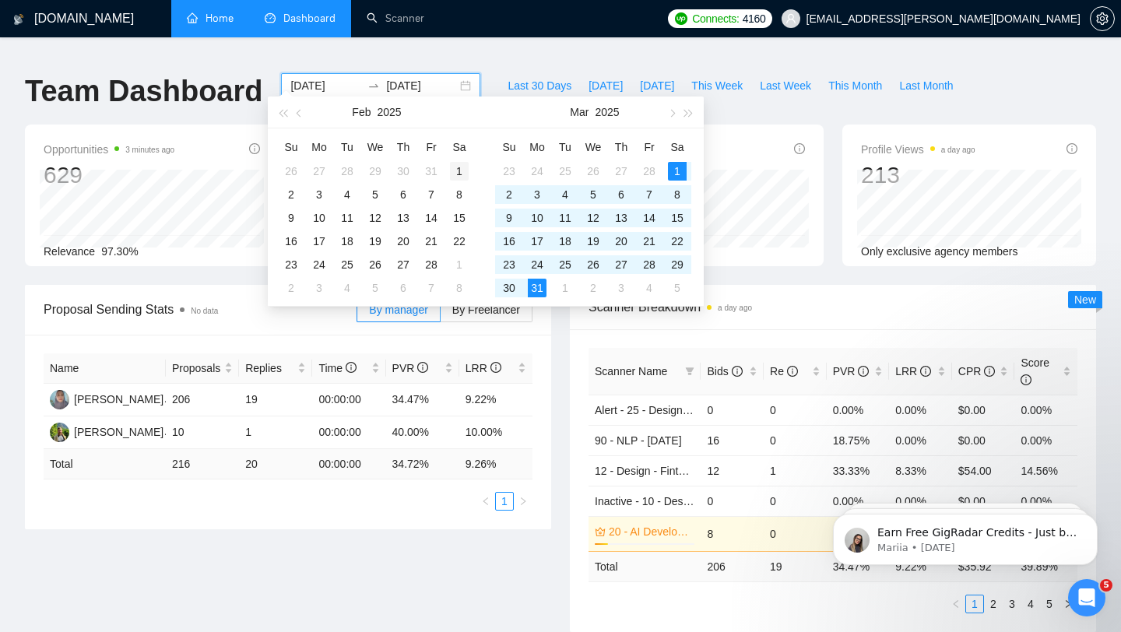
type input "[DATE]"
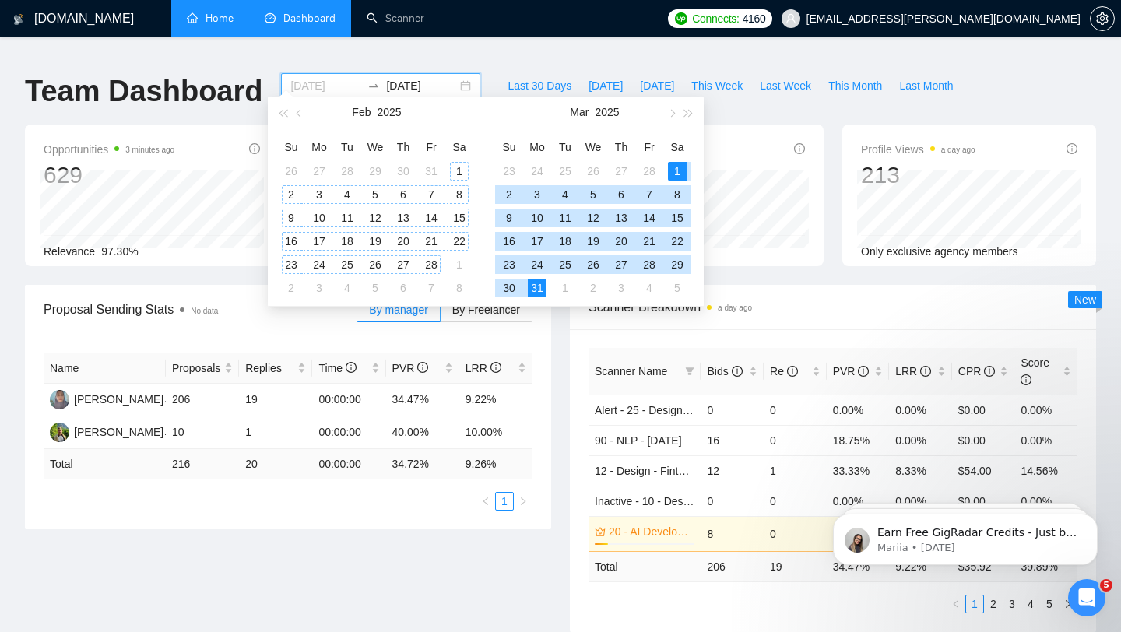
click at [461, 169] on div "1" at bounding box center [459, 171] width 19 height 19
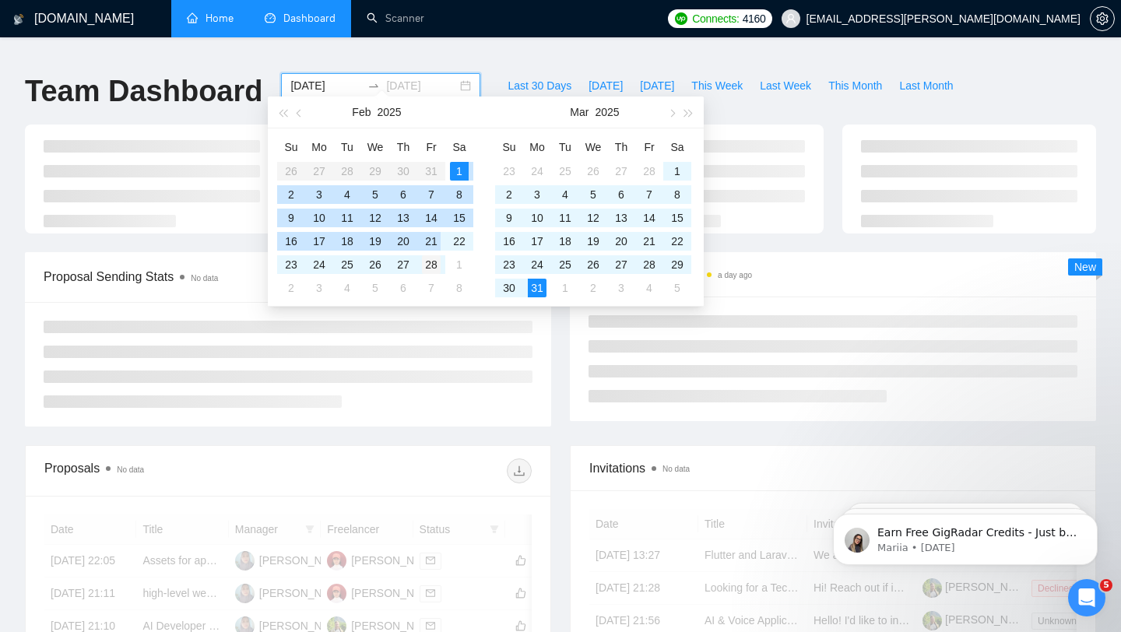
type input "[DATE]"
click at [431, 269] on div "28" at bounding box center [431, 264] width 19 height 19
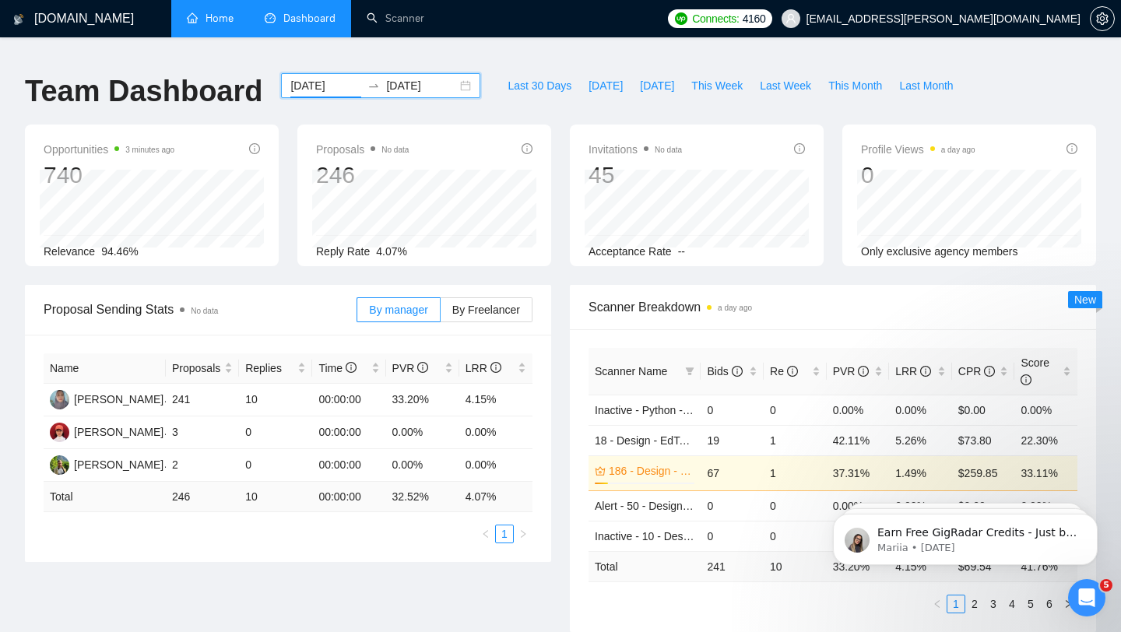
click at [320, 77] on input "[DATE]" at bounding box center [325, 85] width 71 height 17
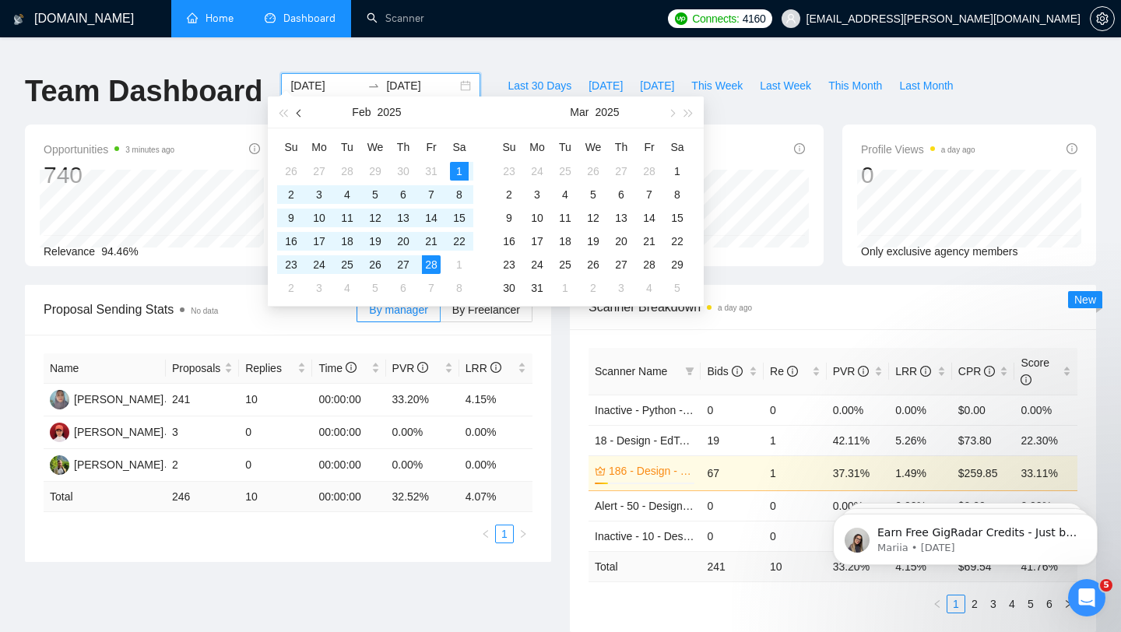
click at [298, 114] on span "button" at bounding box center [301, 113] width 8 height 8
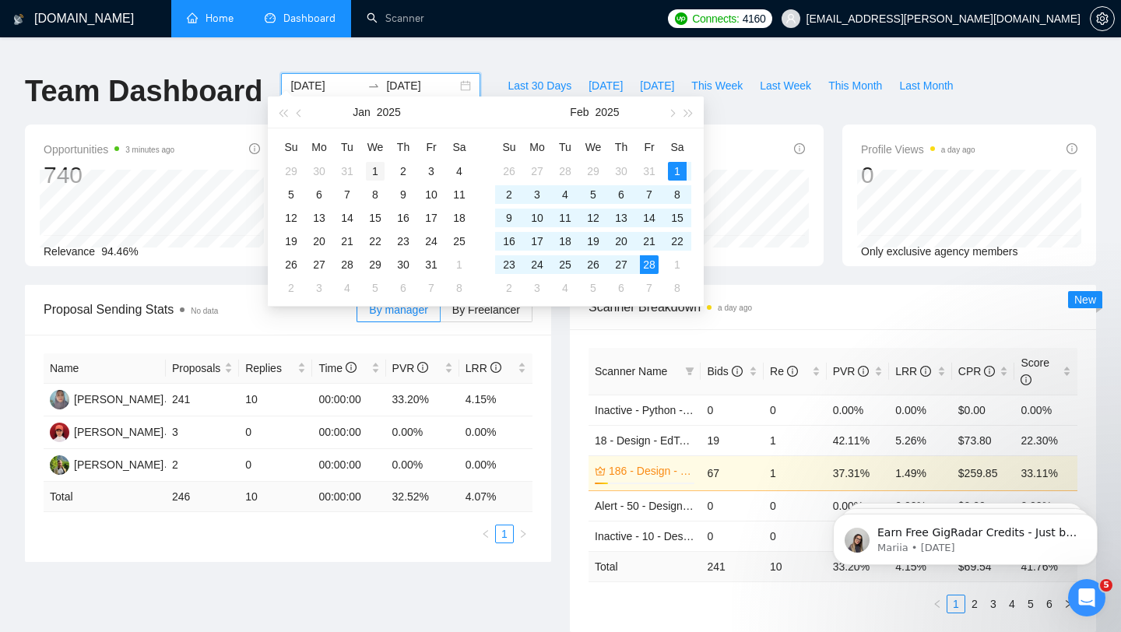
type input "[DATE]"
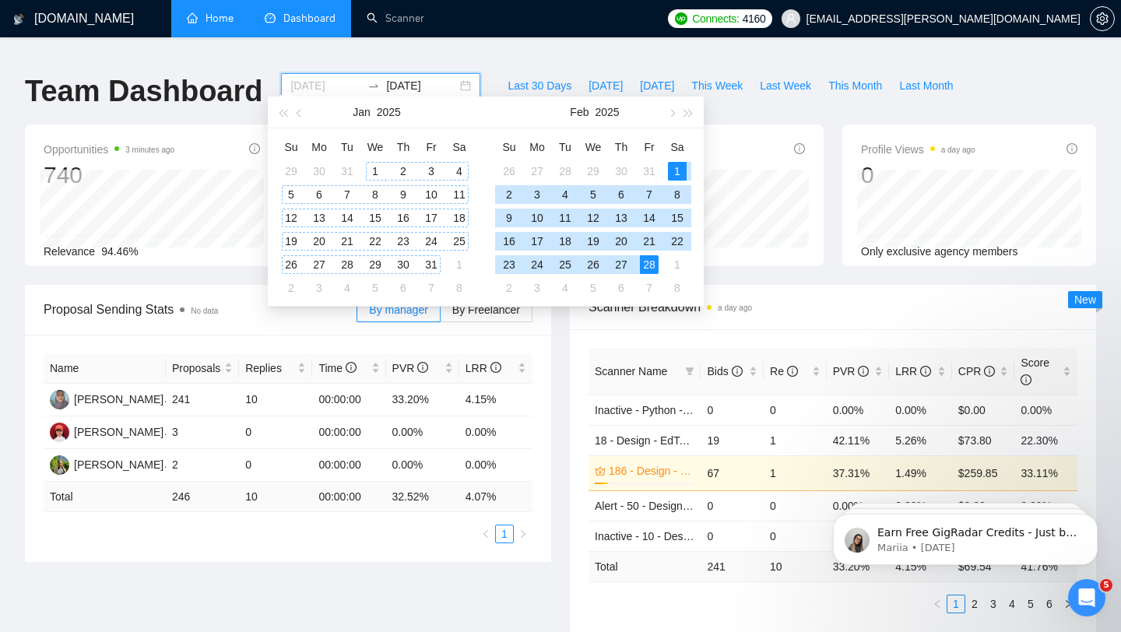
click at [368, 173] on div "1" at bounding box center [375, 171] width 19 height 19
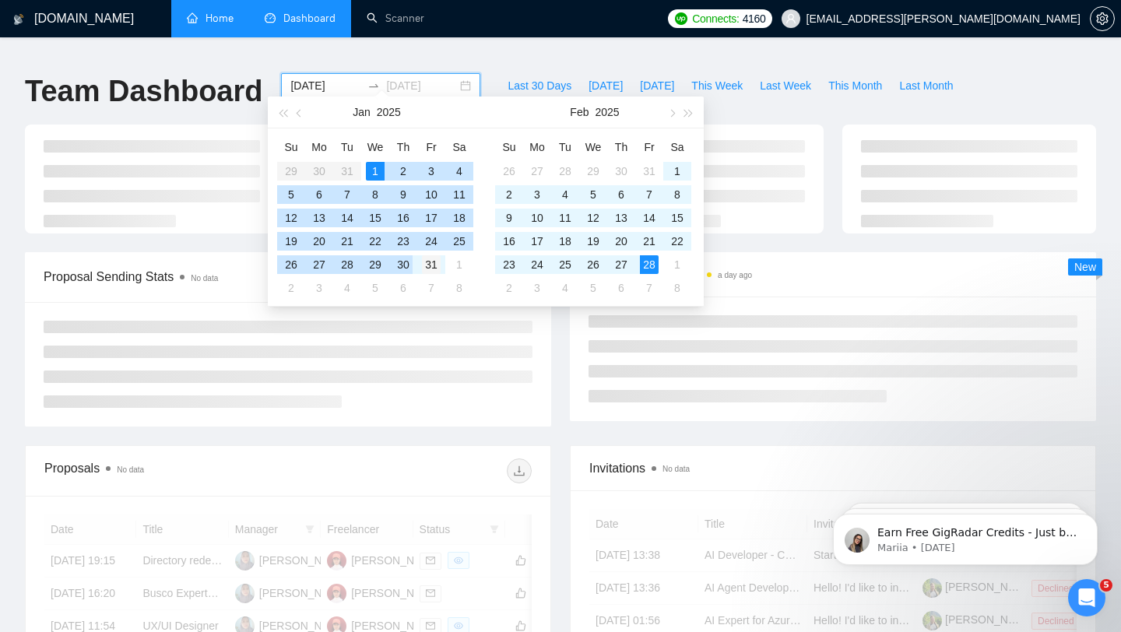
type input "[DATE]"
click at [429, 265] on div "31" at bounding box center [431, 264] width 19 height 19
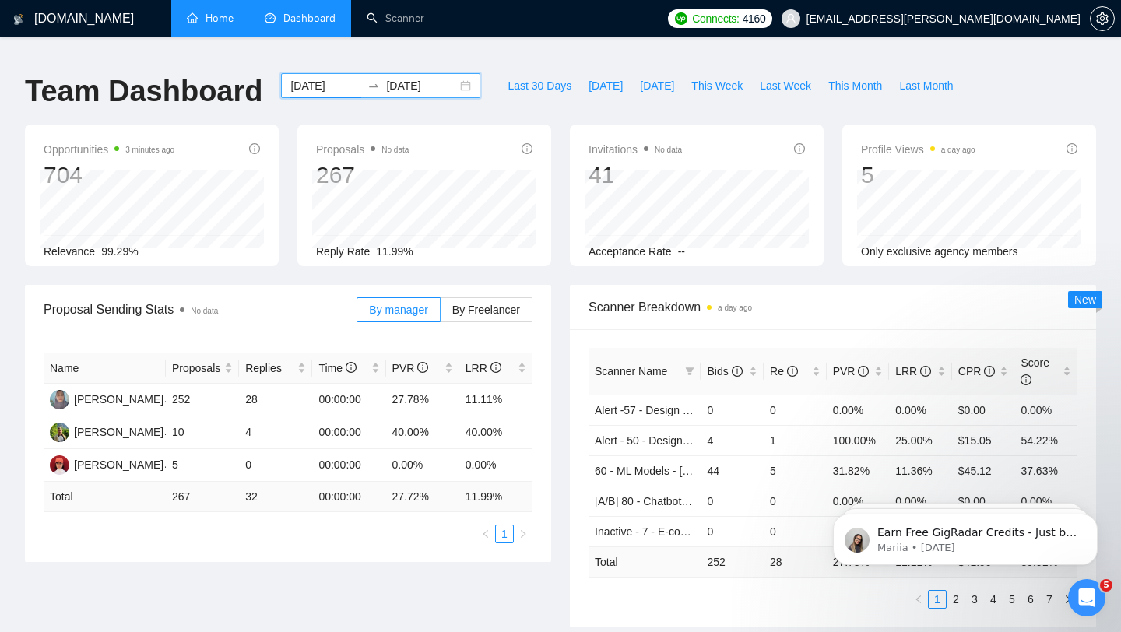
click at [309, 77] on input "[DATE]" at bounding box center [325, 85] width 71 height 17
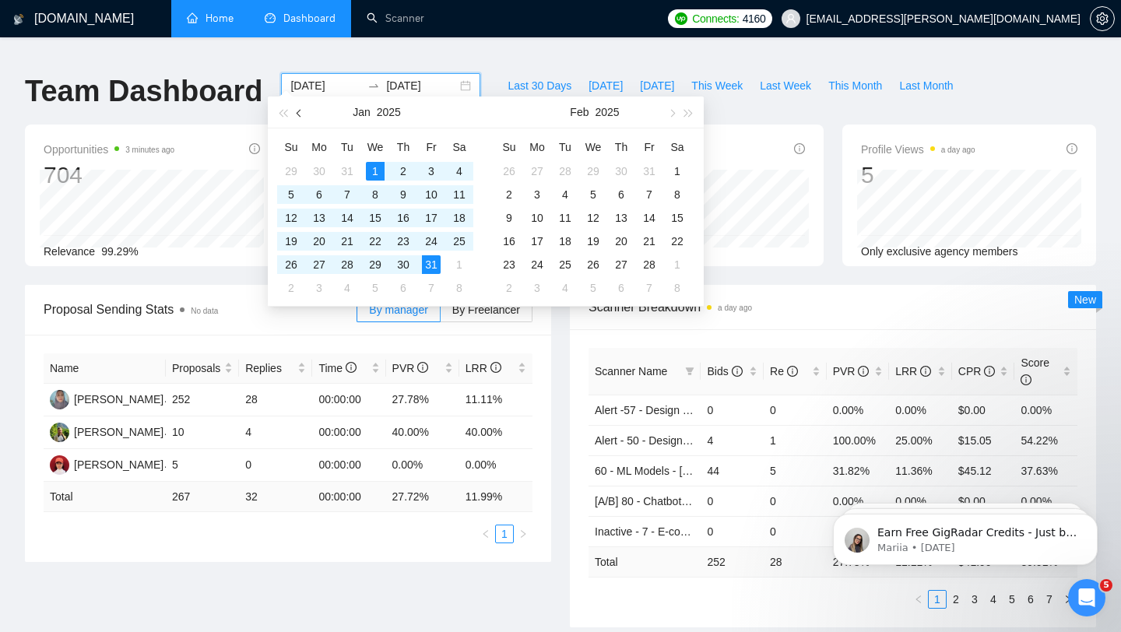
click at [299, 114] on span "button" at bounding box center [301, 113] width 8 height 8
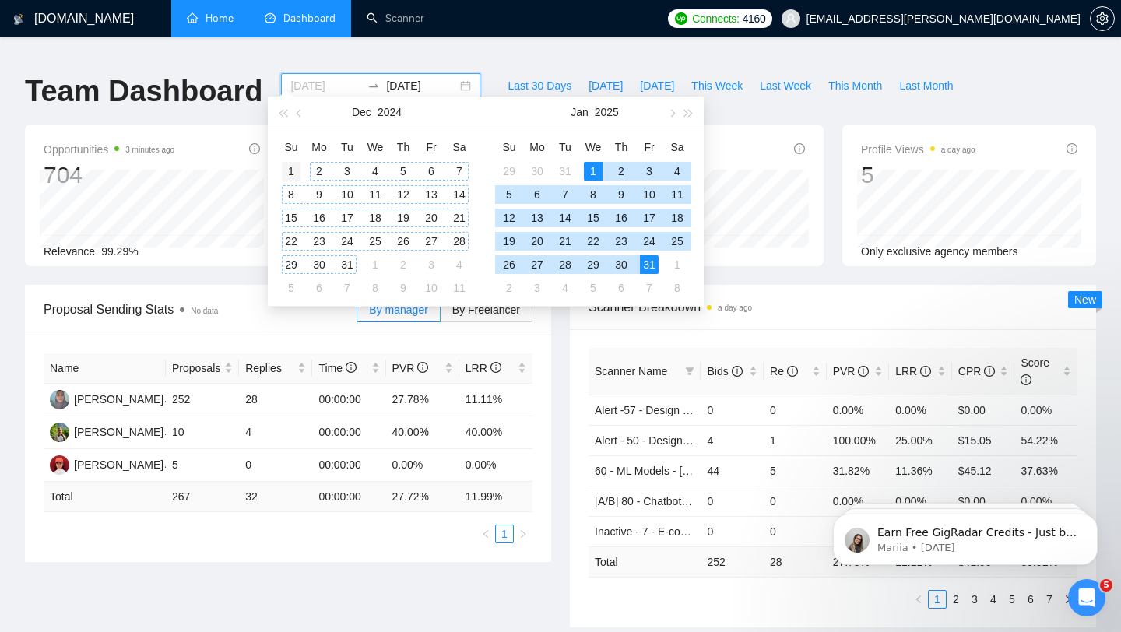
type input "[DATE]"
click at [291, 173] on div "1" at bounding box center [291, 171] width 19 height 19
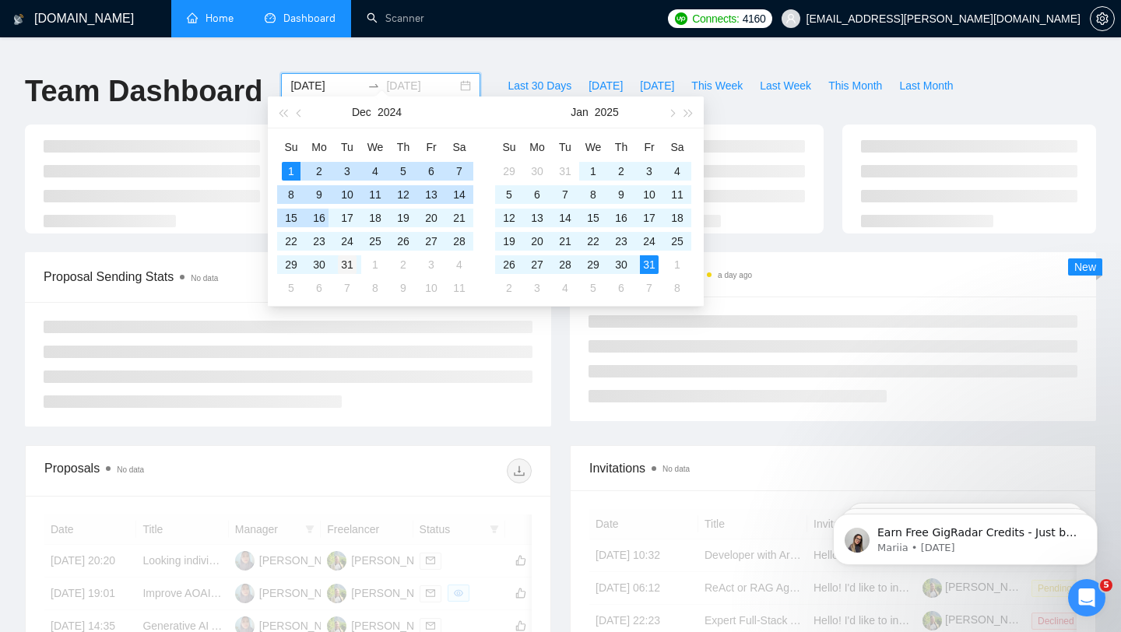
type input "[DATE]"
click at [350, 266] on div "31" at bounding box center [347, 264] width 19 height 19
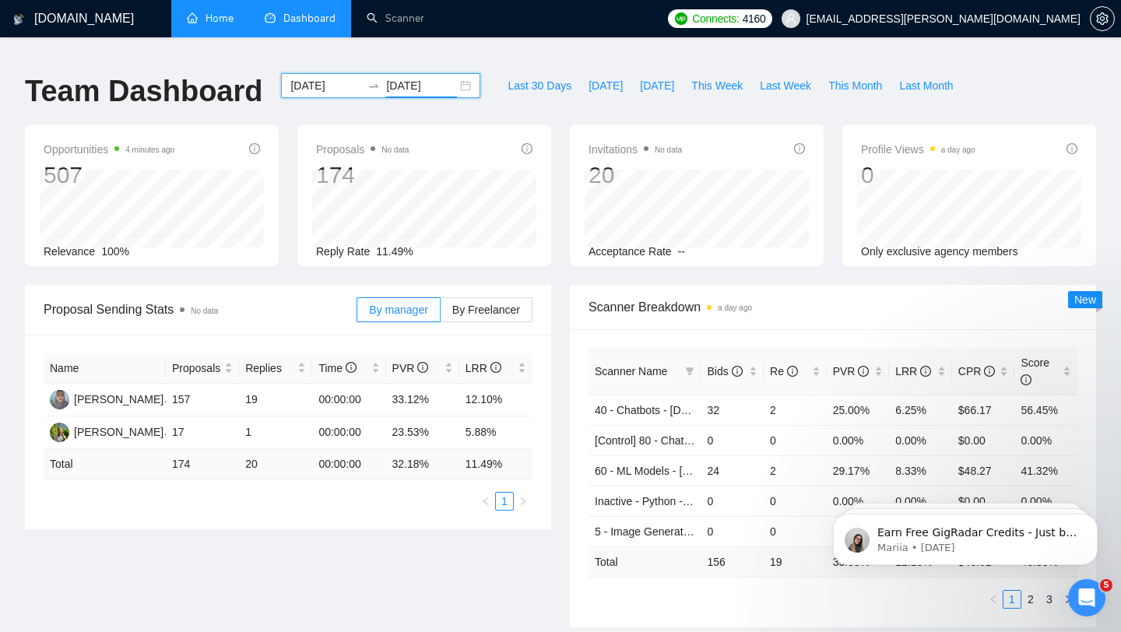
click at [308, 77] on input "[DATE]" at bounding box center [325, 85] width 71 height 17
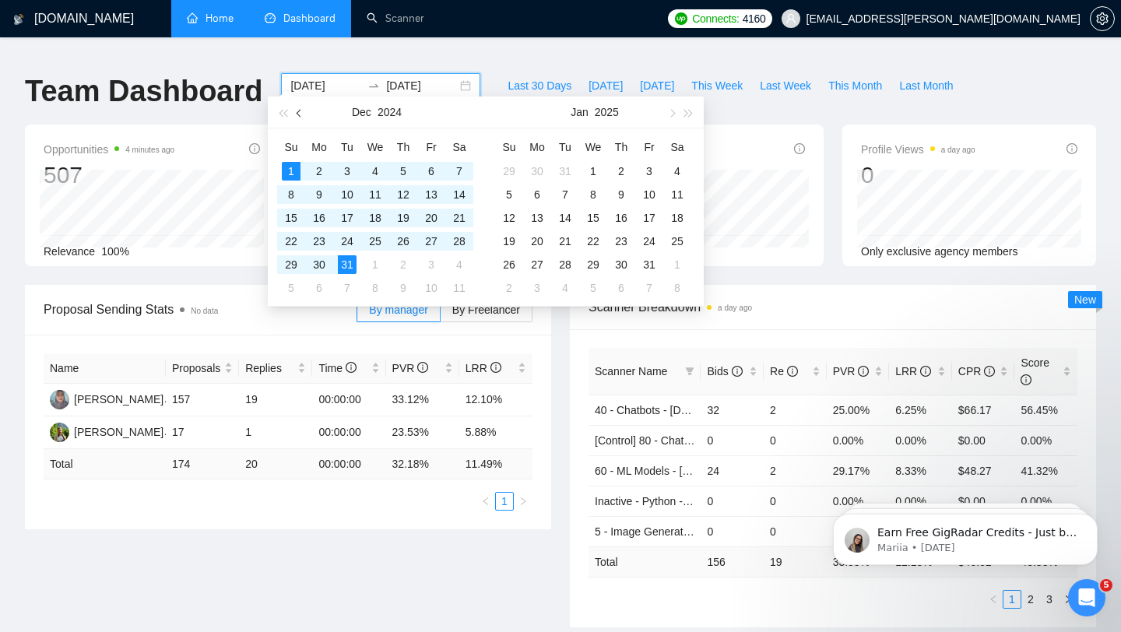
click at [298, 117] on button "button" at bounding box center [299, 112] width 17 height 31
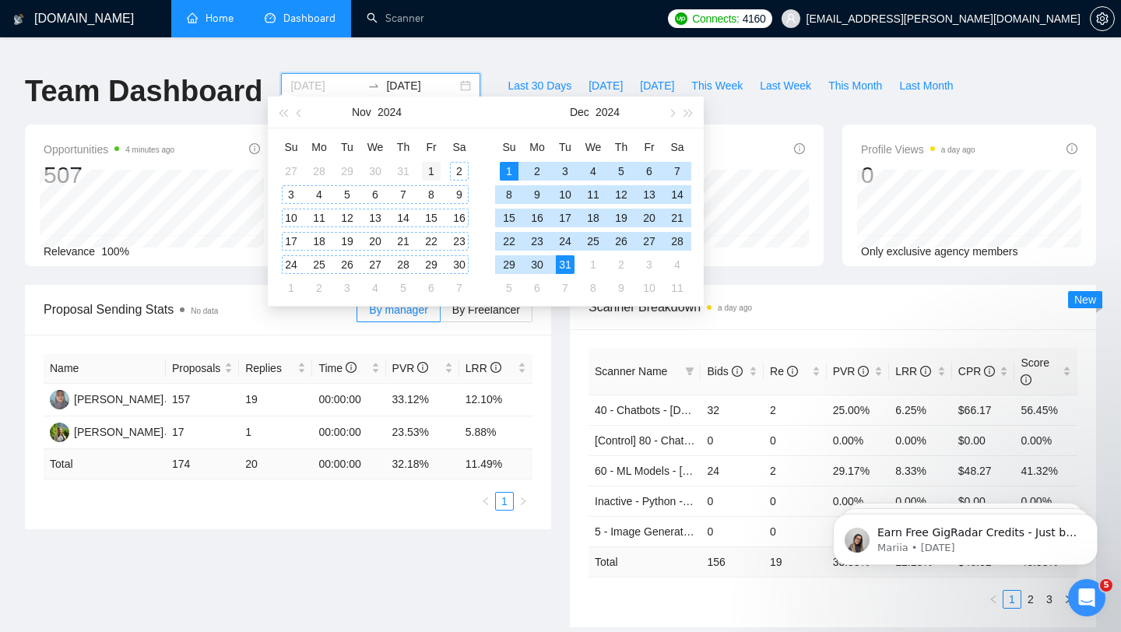
type input "[DATE]"
click at [432, 170] on div "1" at bounding box center [431, 171] width 19 height 19
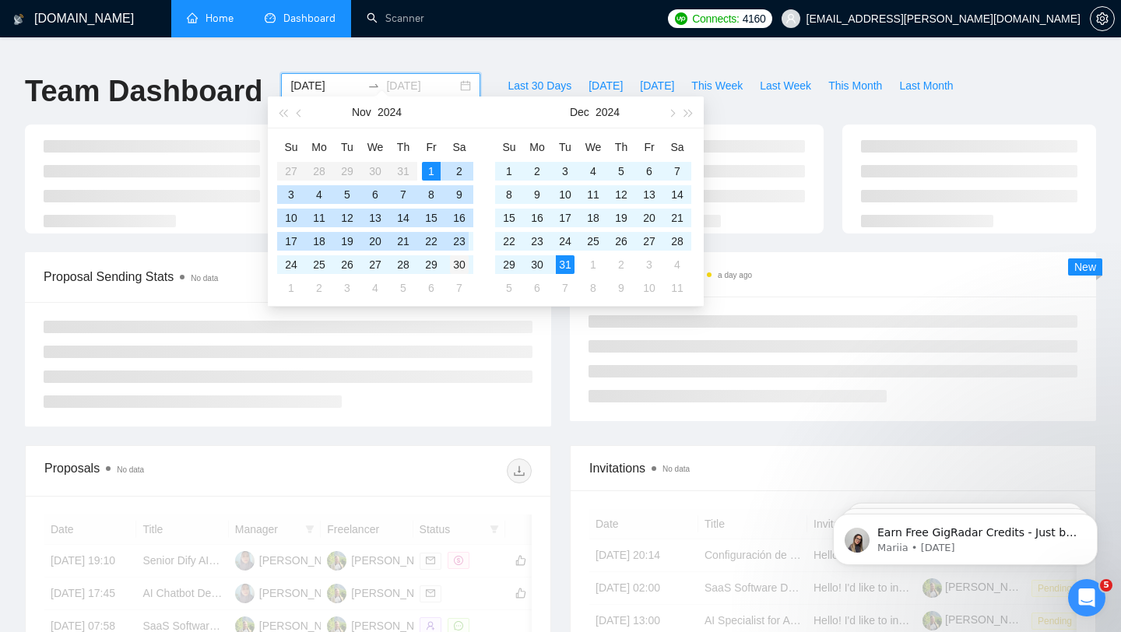
type input "[DATE]"
click at [462, 262] on div "30" at bounding box center [459, 264] width 19 height 19
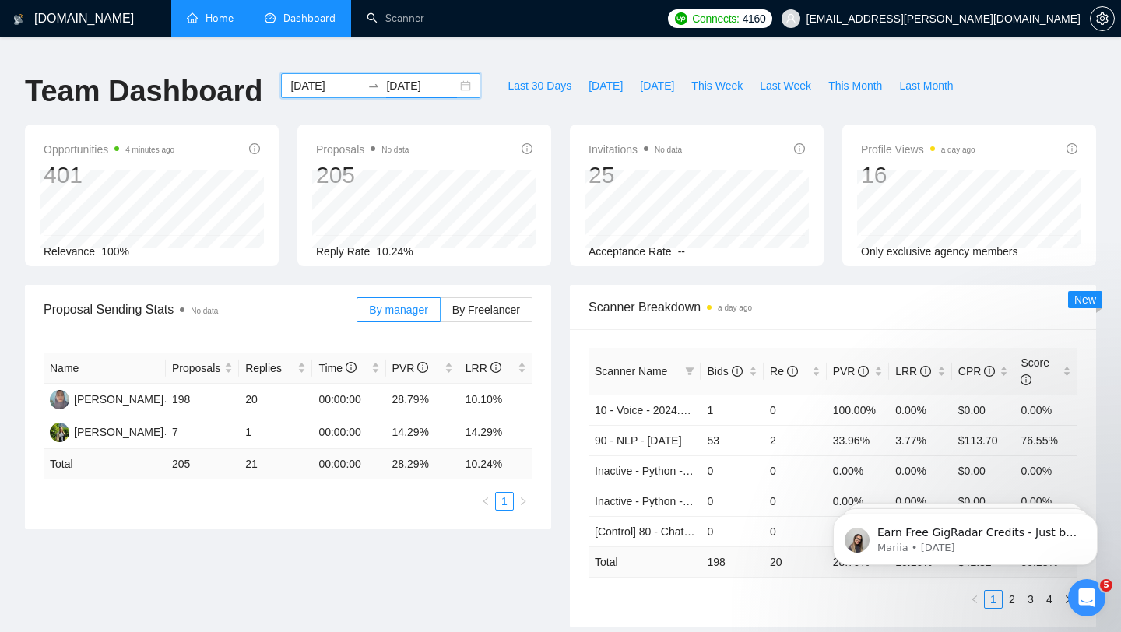
click at [326, 80] on input "[DATE]" at bounding box center [325, 85] width 71 height 17
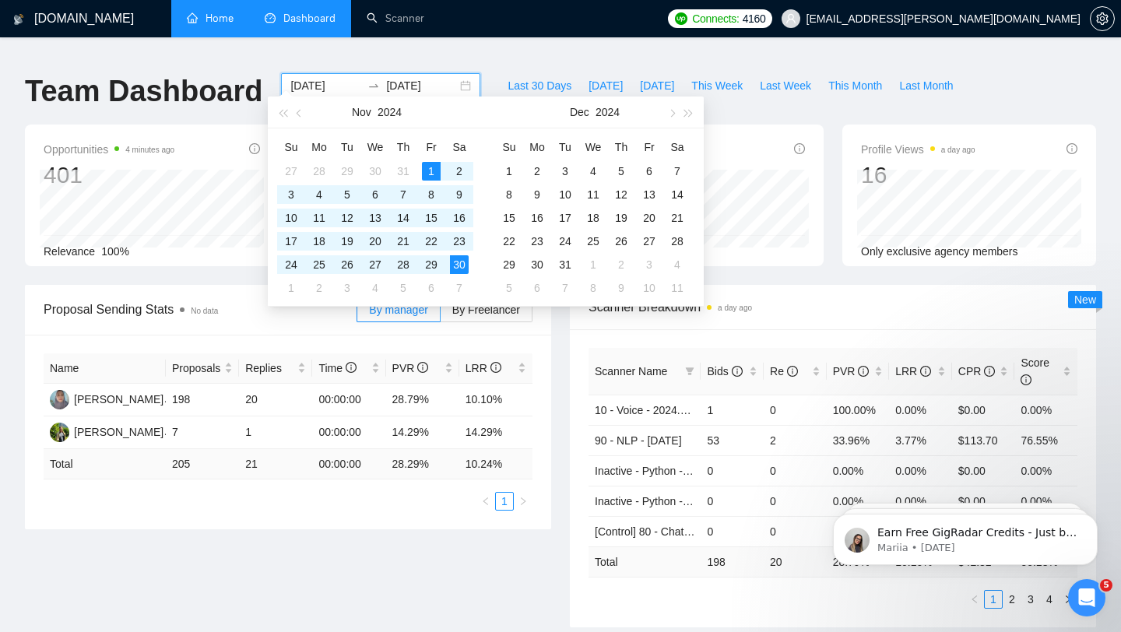
click at [326, 80] on input "[DATE]" at bounding box center [325, 85] width 71 height 17
click at [309, 78] on input "[DATE]" at bounding box center [325, 85] width 71 height 17
click at [674, 119] on button "button" at bounding box center [671, 112] width 17 height 31
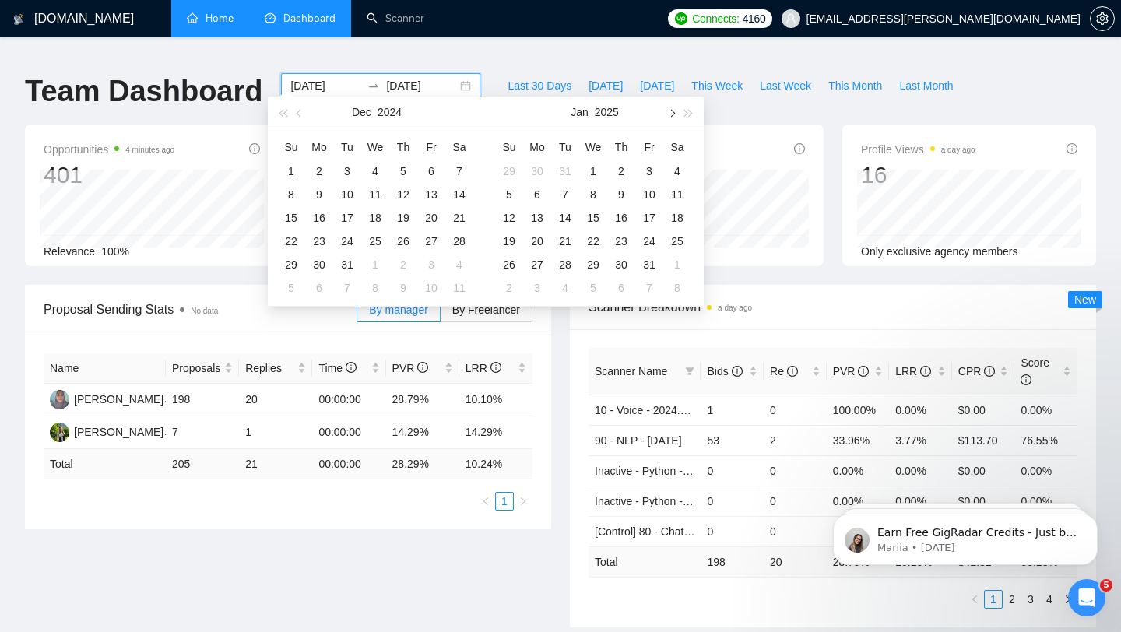
click at [674, 119] on button "button" at bounding box center [671, 112] width 17 height 31
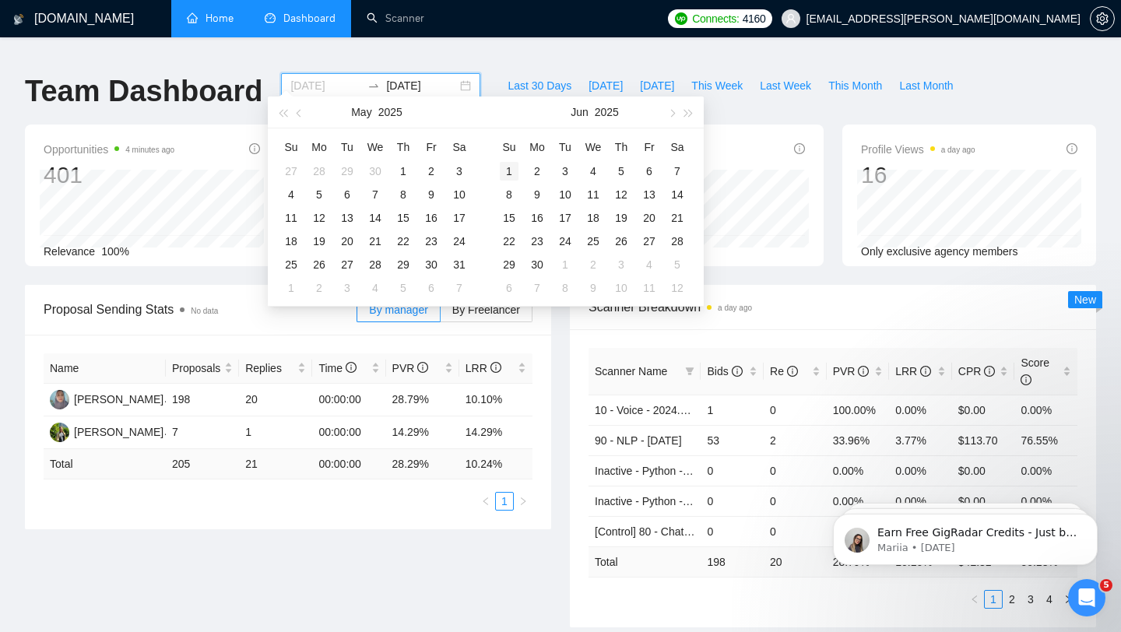
type input "[DATE]"
click at [509, 171] on div "1" at bounding box center [509, 171] width 19 height 19
click at [670, 109] on button "button" at bounding box center [671, 112] width 17 height 31
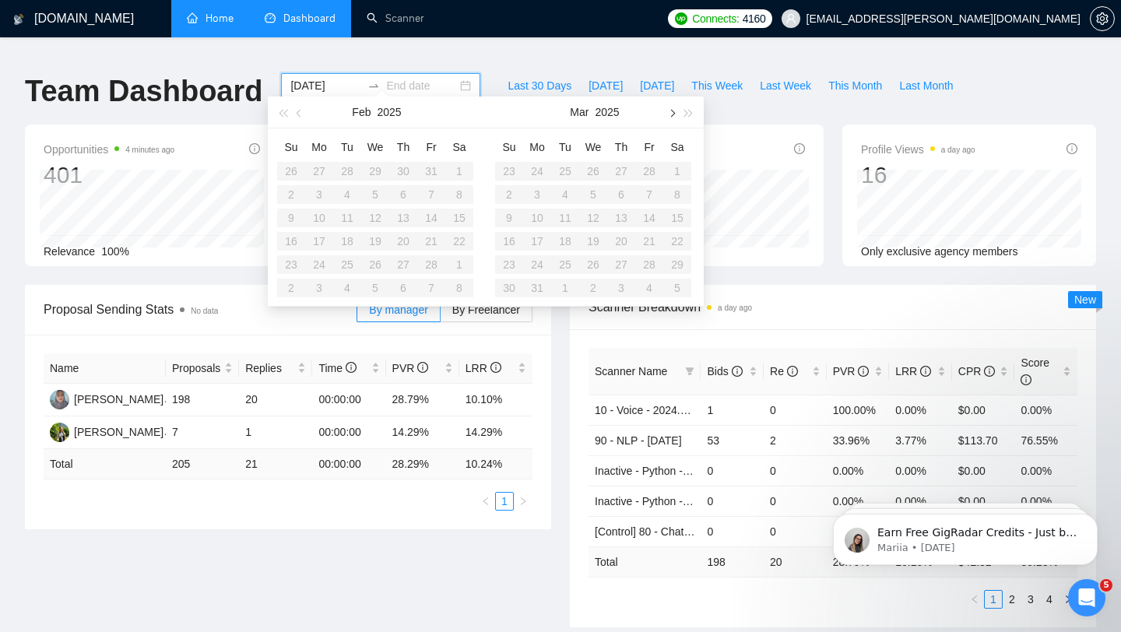
click at [670, 109] on button "button" at bounding box center [671, 112] width 17 height 31
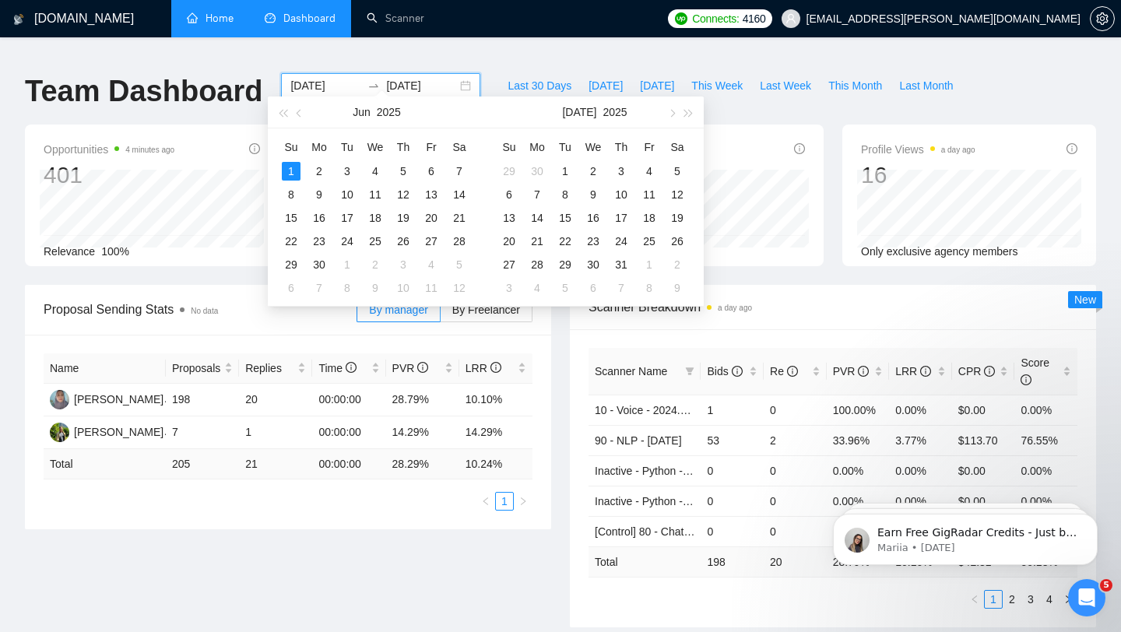
type input "[DATE]"
click at [313, 266] on div "30" at bounding box center [319, 264] width 19 height 19
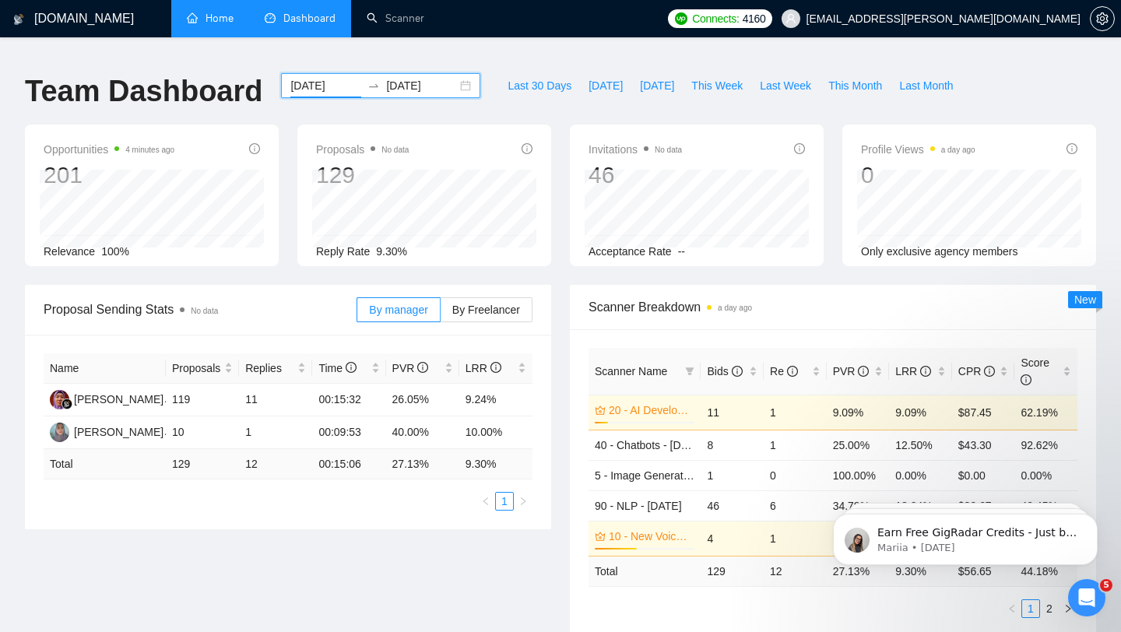
click at [325, 77] on input "[DATE]" at bounding box center [325, 85] width 71 height 17
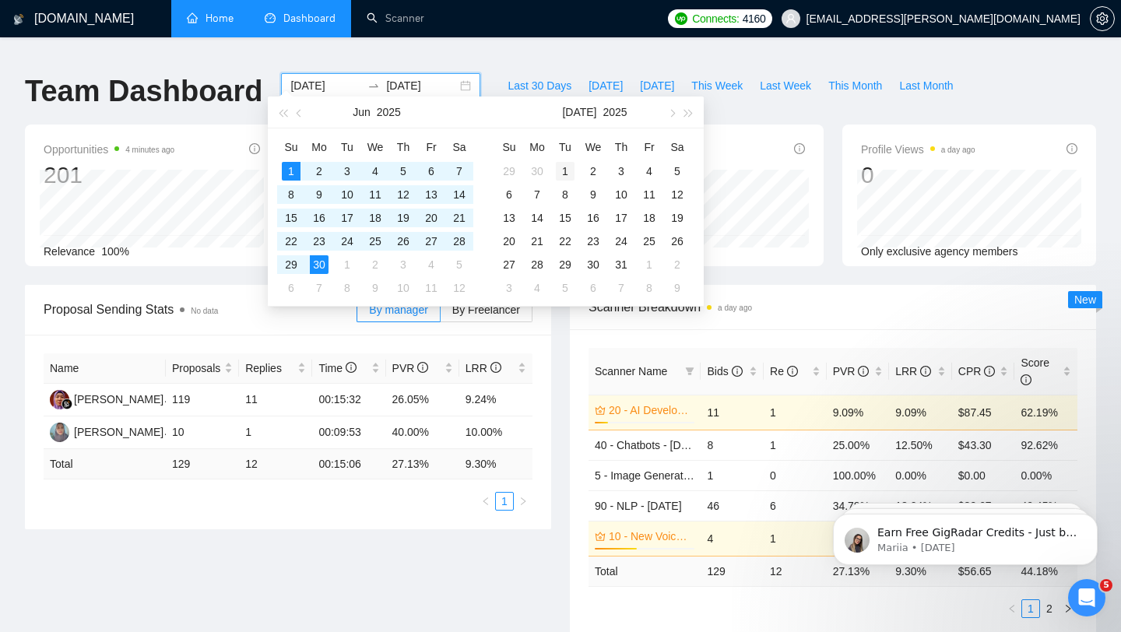
type input "[DATE]"
click at [561, 170] on div "1" at bounding box center [565, 171] width 19 height 19
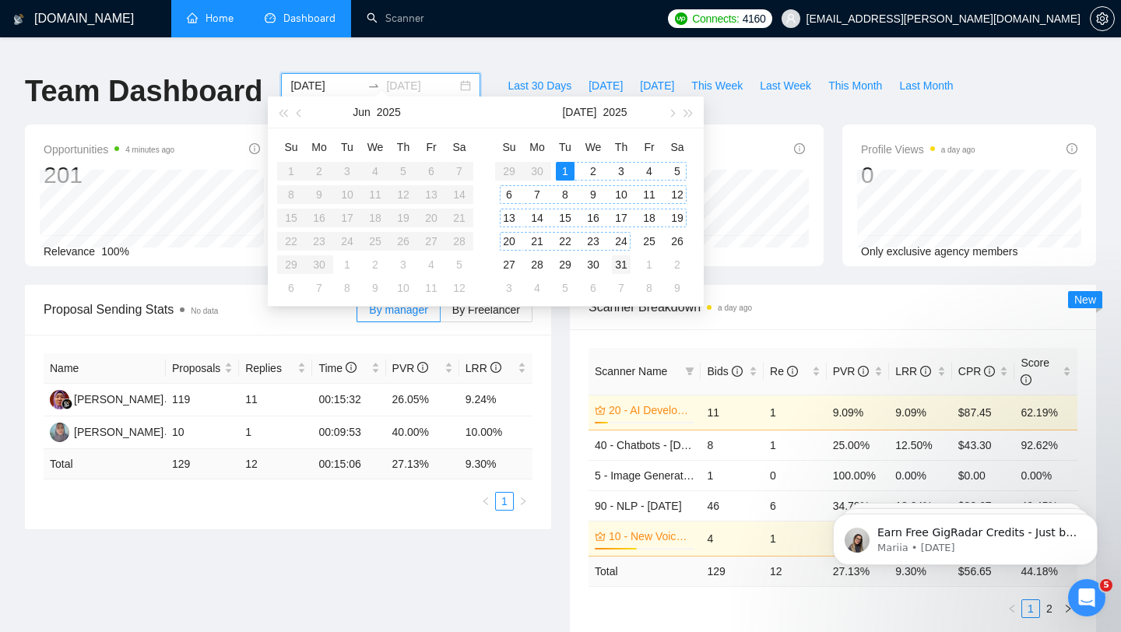
type input "[DATE]"
click at [620, 266] on div "31" at bounding box center [621, 264] width 19 height 19
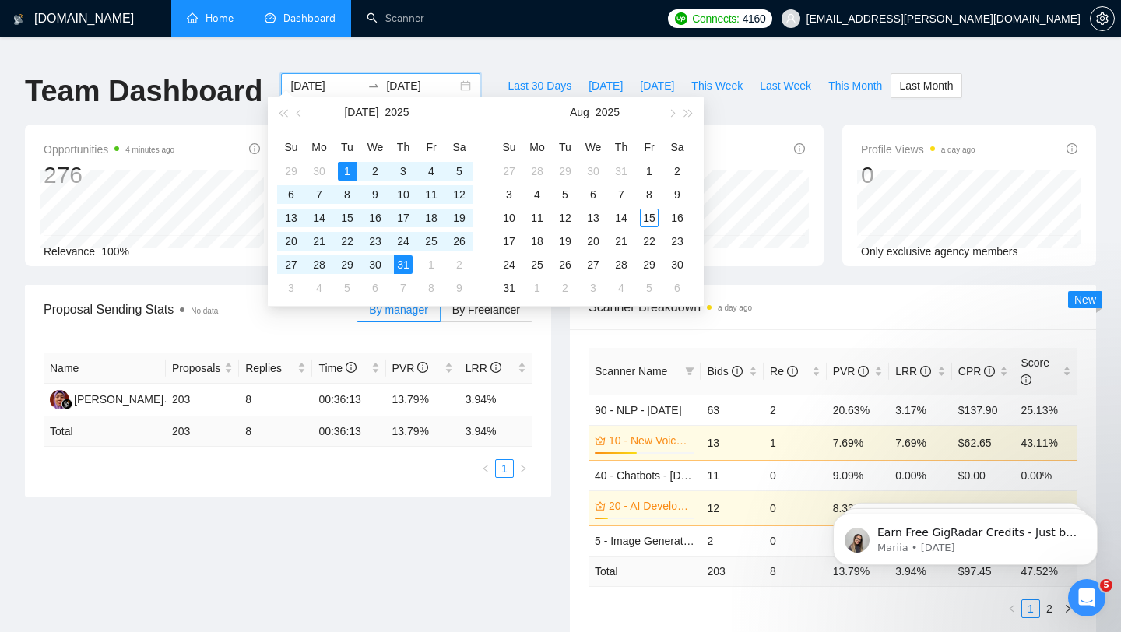
click at [328, 77] on input "[DATE]" at bounding box center [325, 85] width 71 height 17
type input "[DATE]"
click at [648, 168] on div "1" at bounding box center [649, 171] width 19 height 19
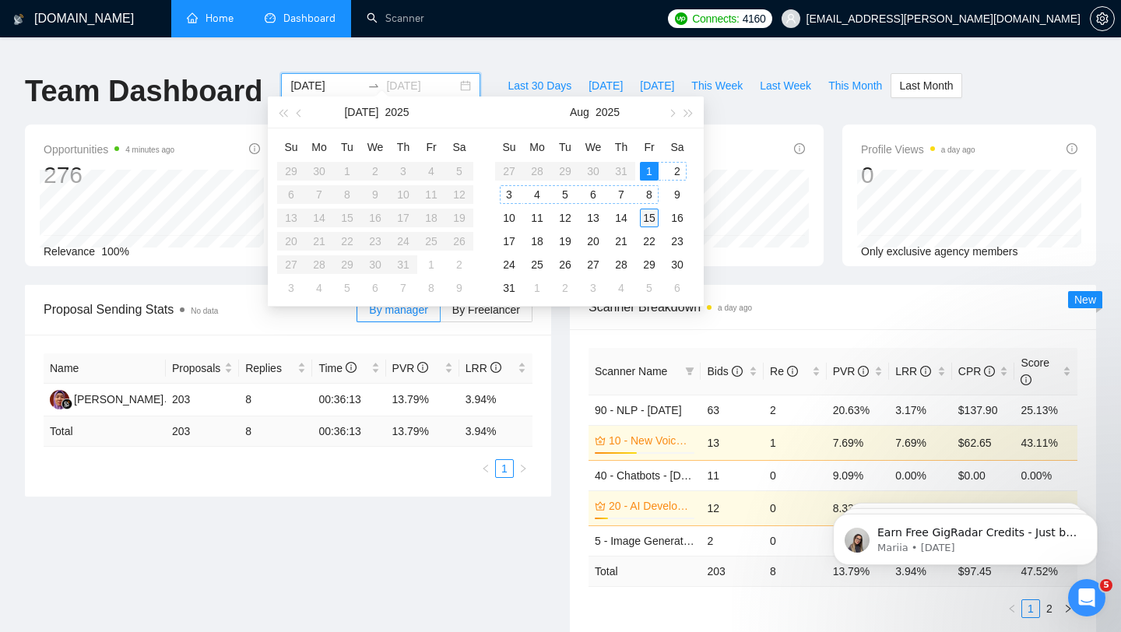
type input "[DATE]"
click at [652, 215] on div "15" at bounding box center [649, 218] width 19 height 19
